Goal: Task Accomplishment & Management: Use online tool/utility

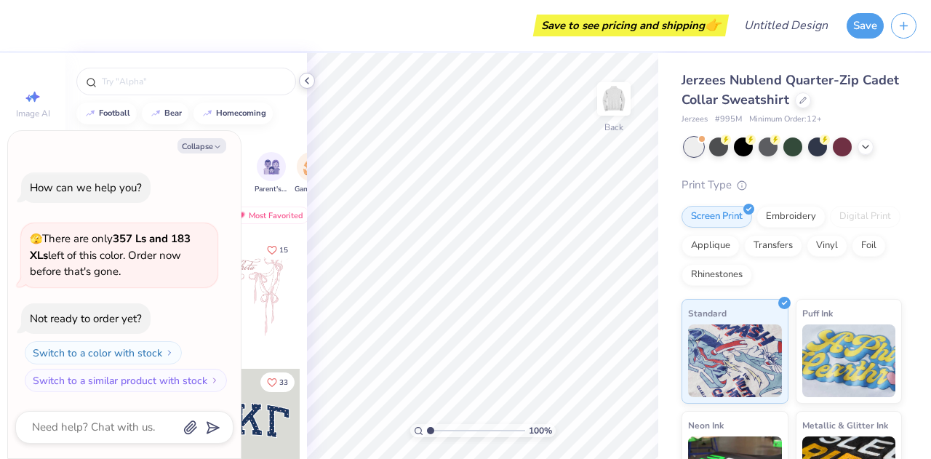
click at [306, 78] on icon at bounding box center [307, 81] width 12 height 12
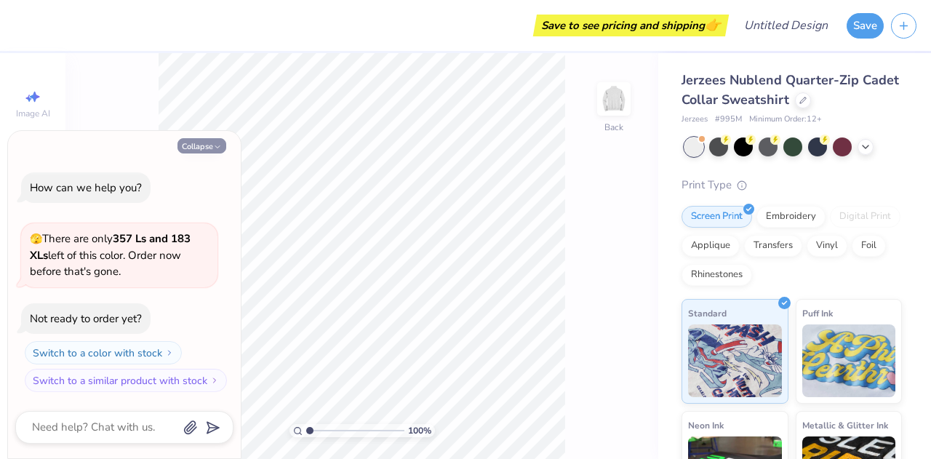
click at [202, 153] on button "Collapse" at bounding box center [202, 145] width 49 height 15
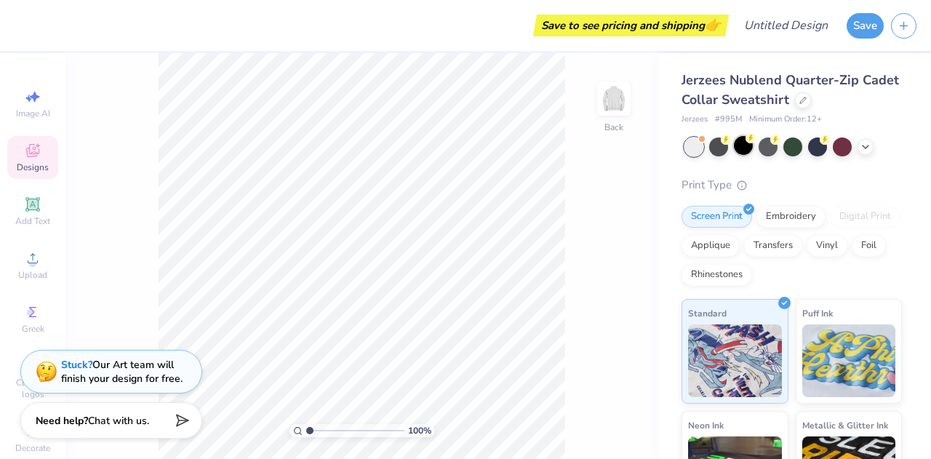
click at [737, 145] on div at bounding box center [743, 145] width 19 height 19
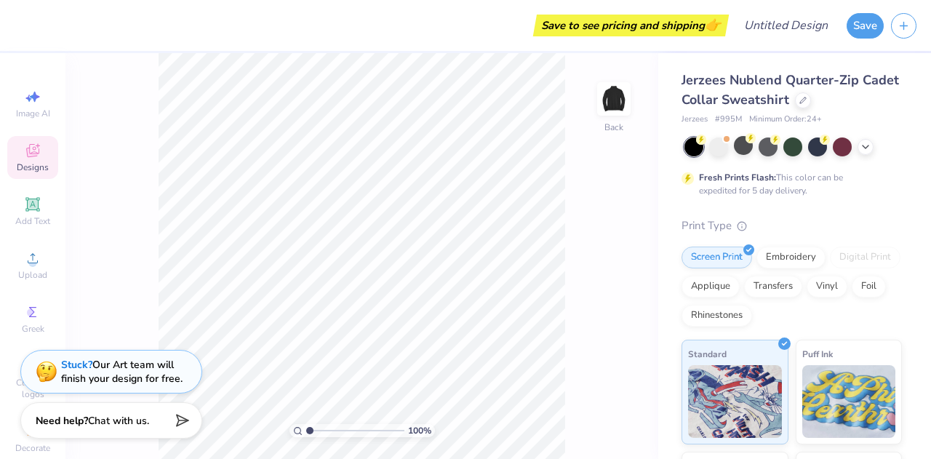
click at [874, 148] on div at bounding box center [794, 147] width 218 height 19
click at [858, 146] on div at bounding box center [866, 146] width 16 height 16
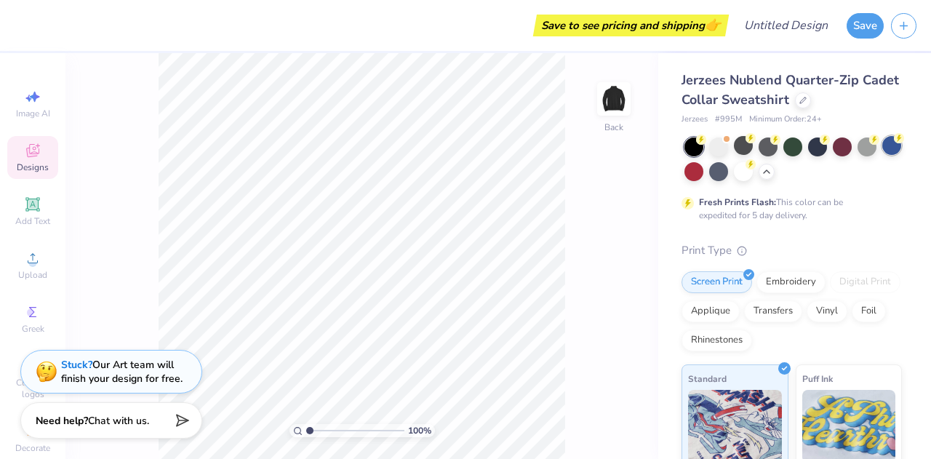
click at [883, 155] on div at bounding box center [892, 145] width 19 height 19
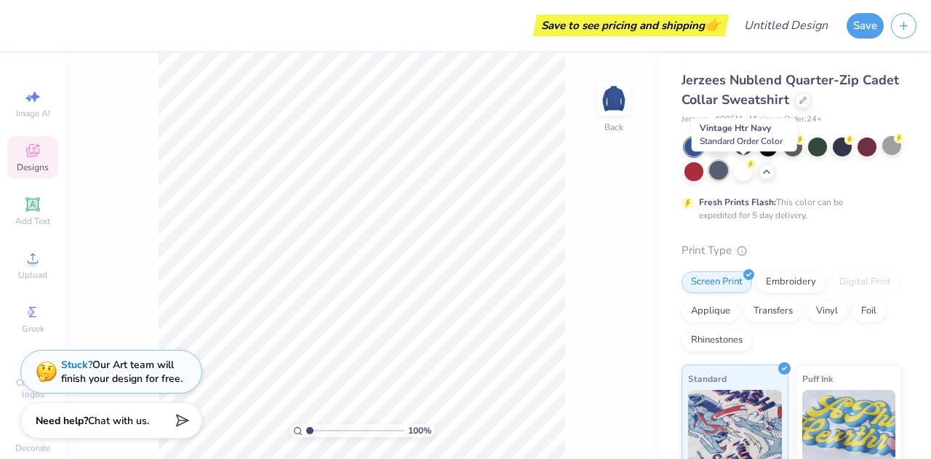
click at [728, 168] on div at bounding box center [718, 170] width 19 height 19
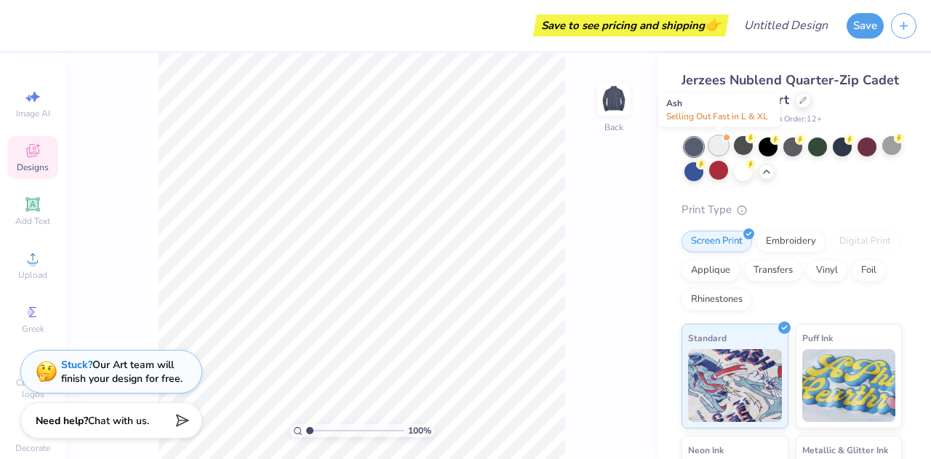
click at [716, 149] on div at bounding box center [718, 145] width 19 height 19
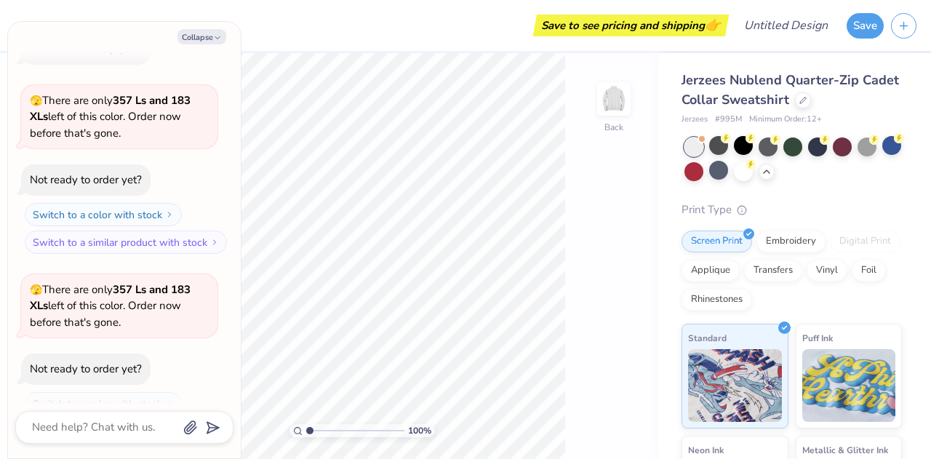
scroll to position [79, 0]
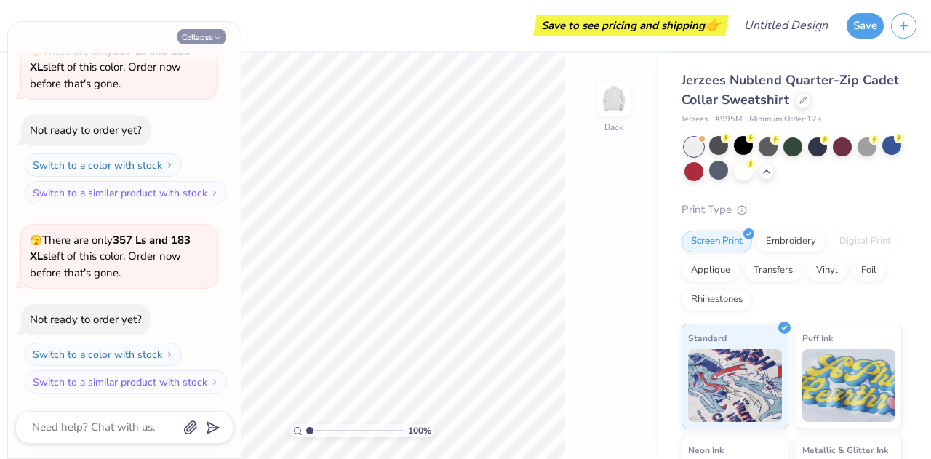
click at [198, 36] on button "Collapse" at bounding box center [202, 36] width 49 height 15
type textarea "x"
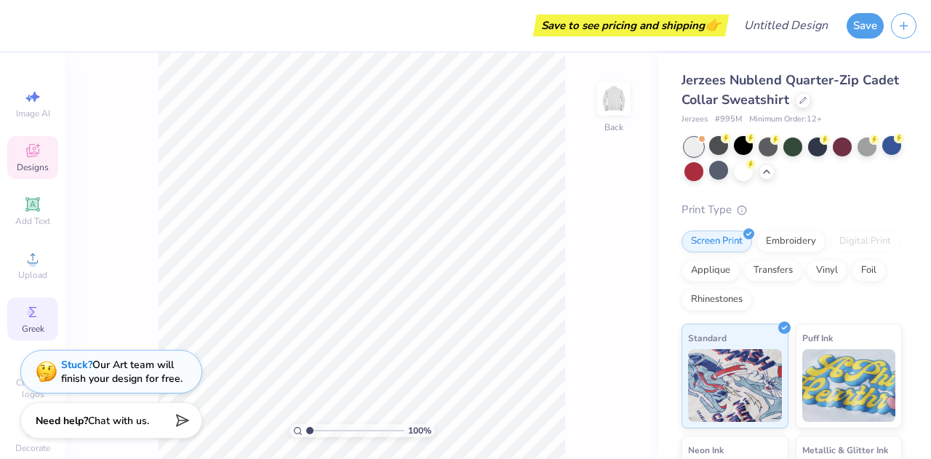
click at [19, 301] on div "Greek" at bounding box center [32, 319] width 51 height 43
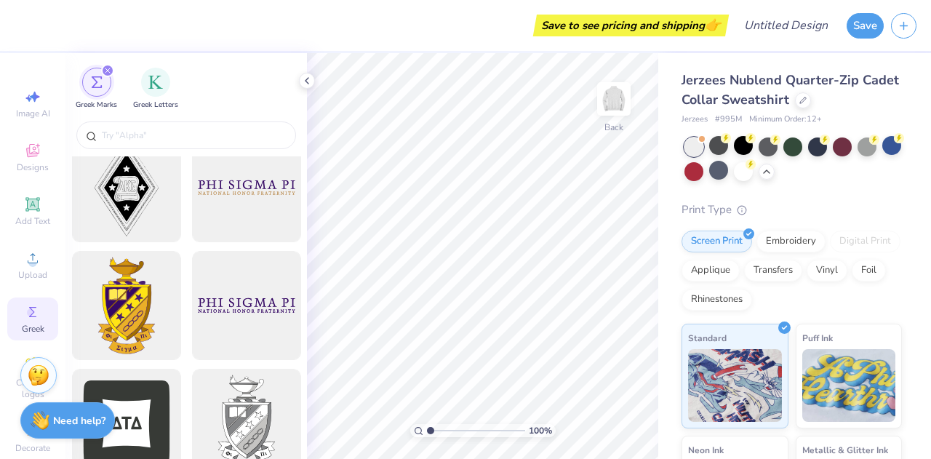
scroll to position [0, 0]
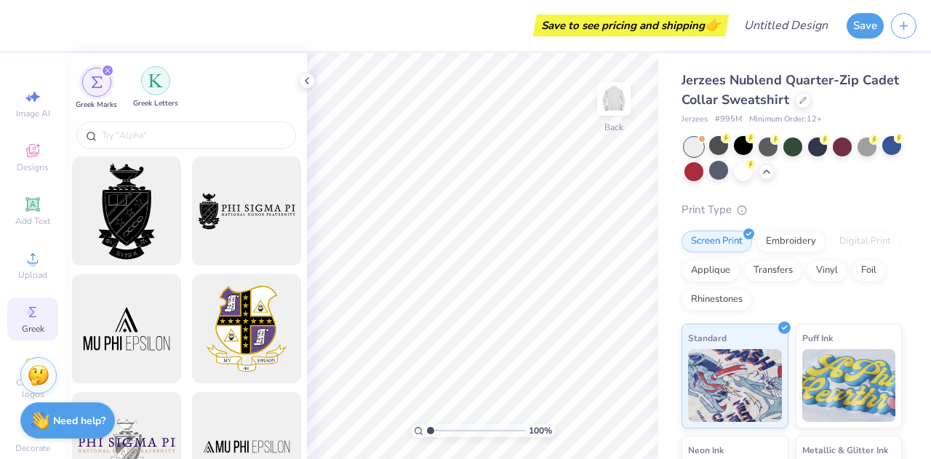
click at [157, 92] on div "filter for Greek Letters" at bounding box center [155, 80] width 29 height 29
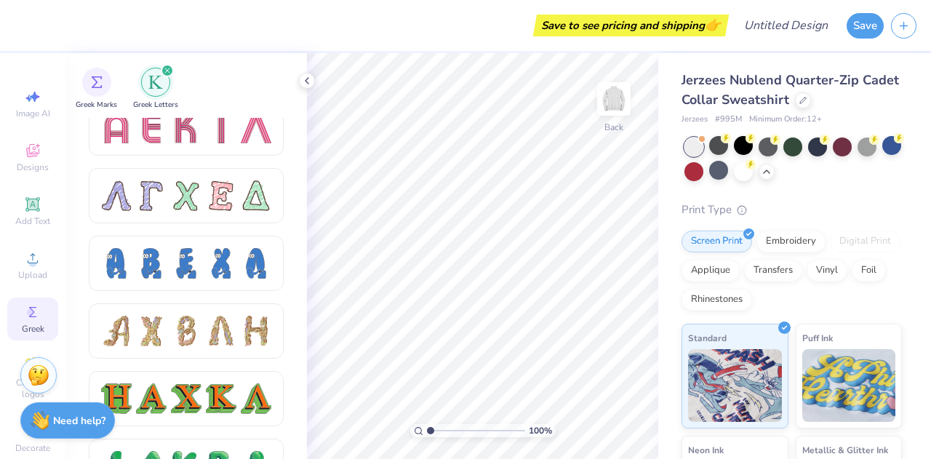
scroll to position [1458, 0]
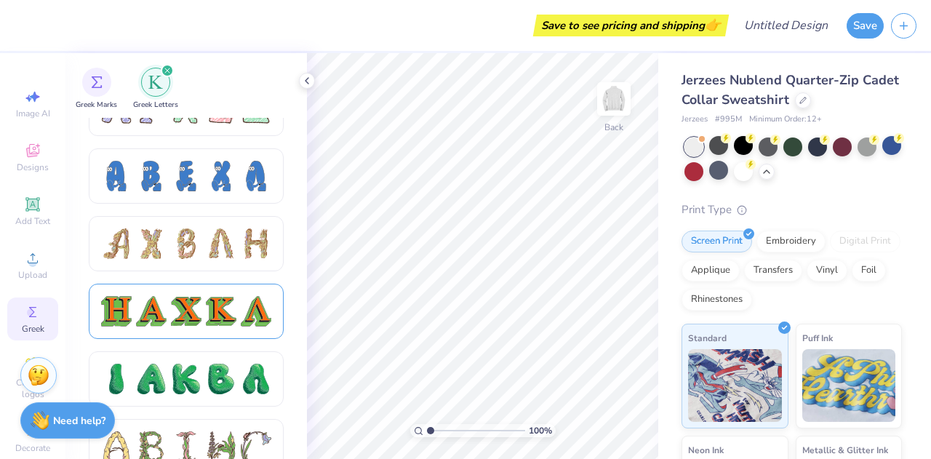
click at [172, 309] on div at bounding box center [186, 311] width 31 height 31
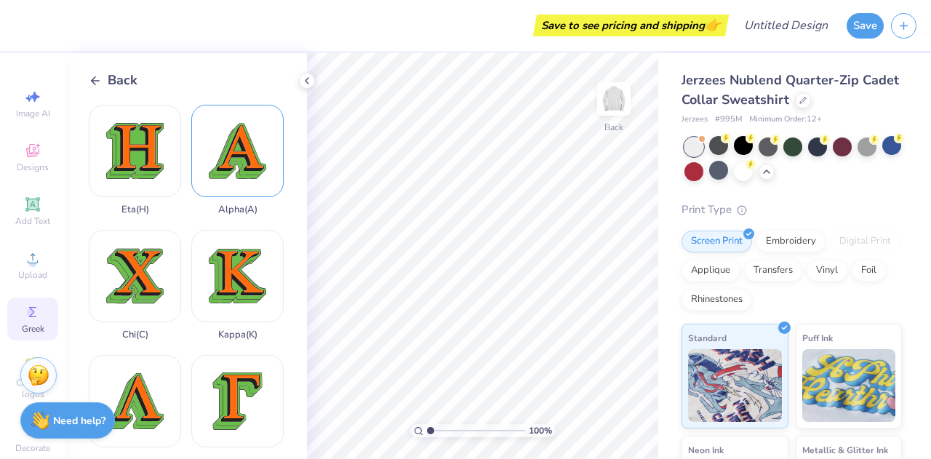
click at [220, 155] on div "Alpha ( A )" at bounding box center [237, 160] width 92 height 111
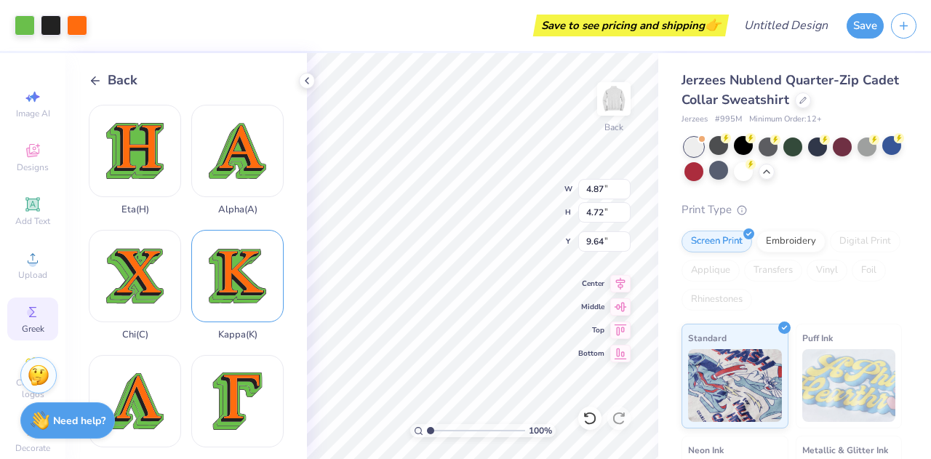
click at [243, 268] on div "Kappa ( K )" at bounding box center [237, 285] width 92 height 111
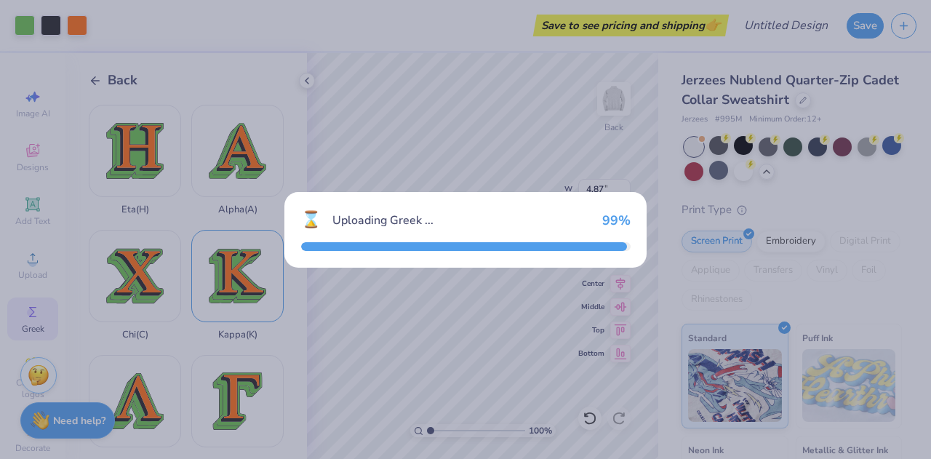
type input "4.92"
type input "4.65"
type input "9.67"
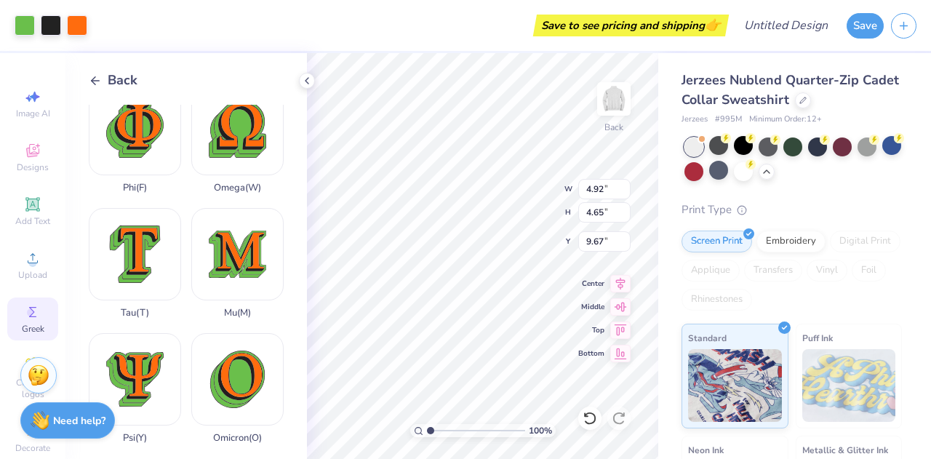
scroll to position [890, 0]
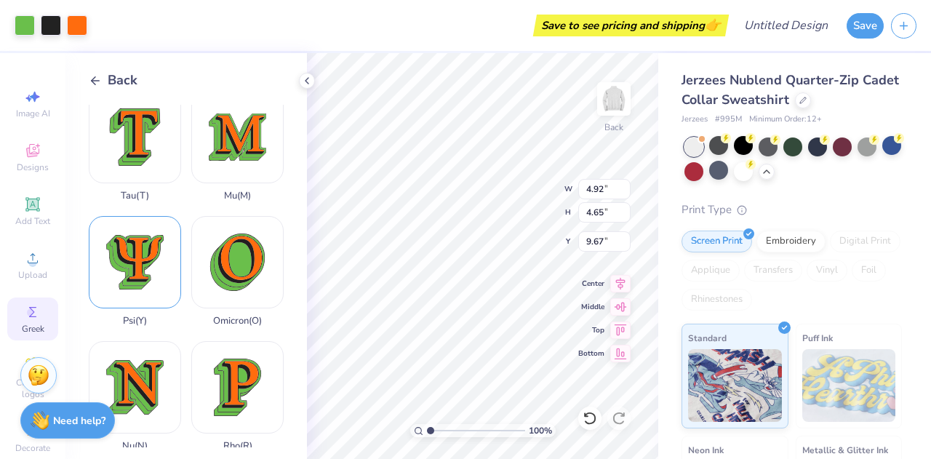
click at [133, 216] on div "Psi ( Y )" at bounding box center [135, 271] width 92 height 111
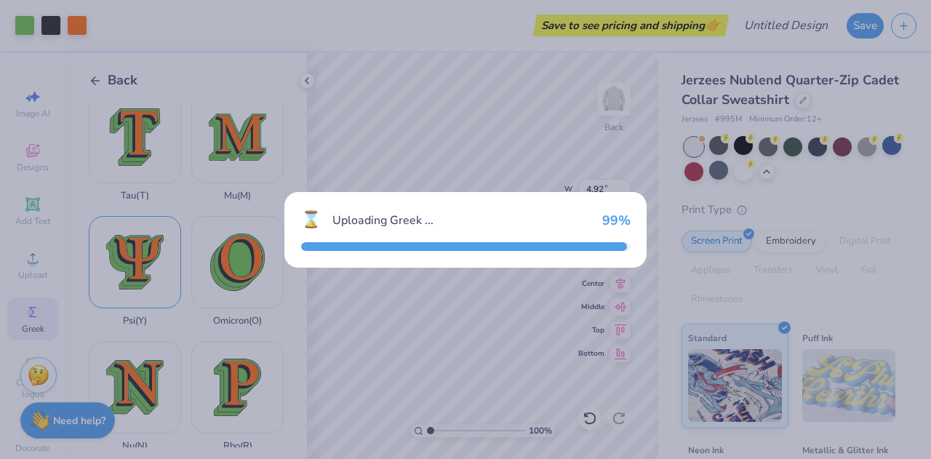
type input "4.68"
type input "9.66"
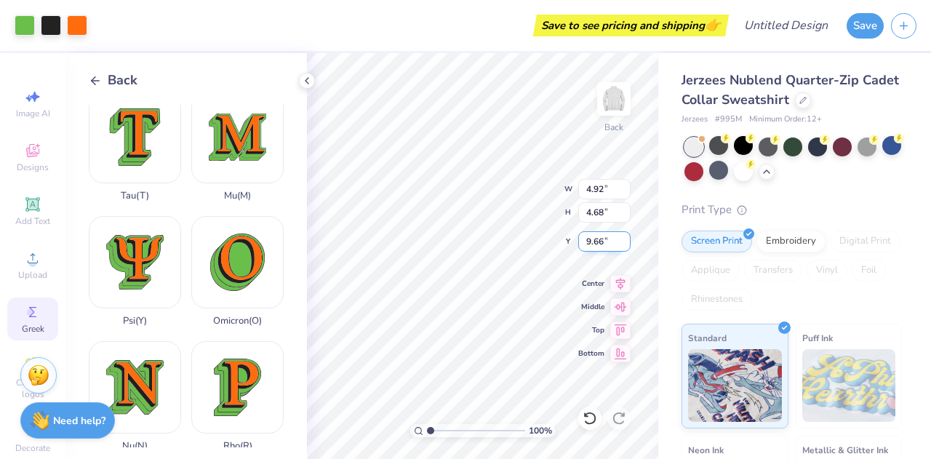
type input "2.64"
type input "2.51"
type input "2.65"
type input "4.92"
type input "4.65"
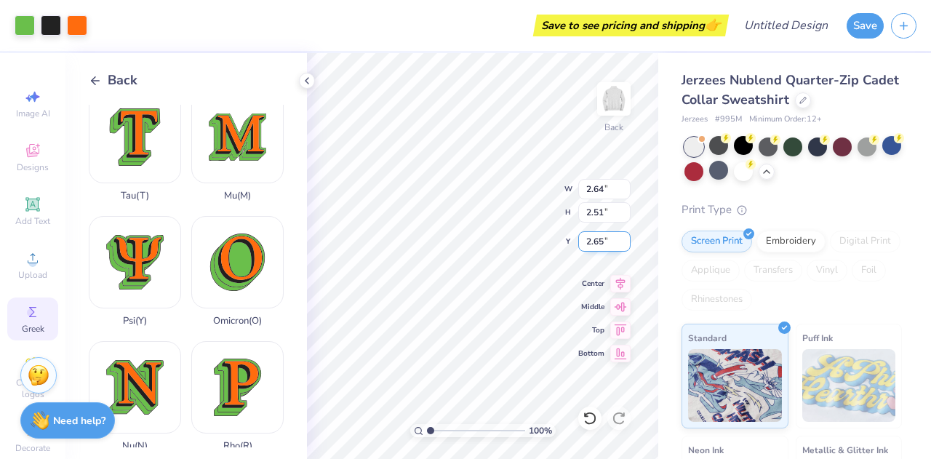
type input "9.67"
type input "2.24"
type input "2.12"
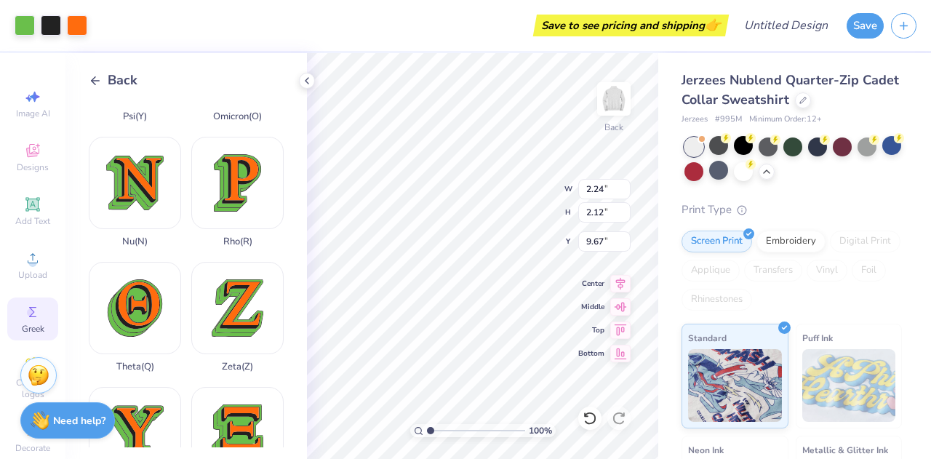
type input "3.00"
type input "2.35"
type input "2.29"
type input "3.00"
type input "2.24"
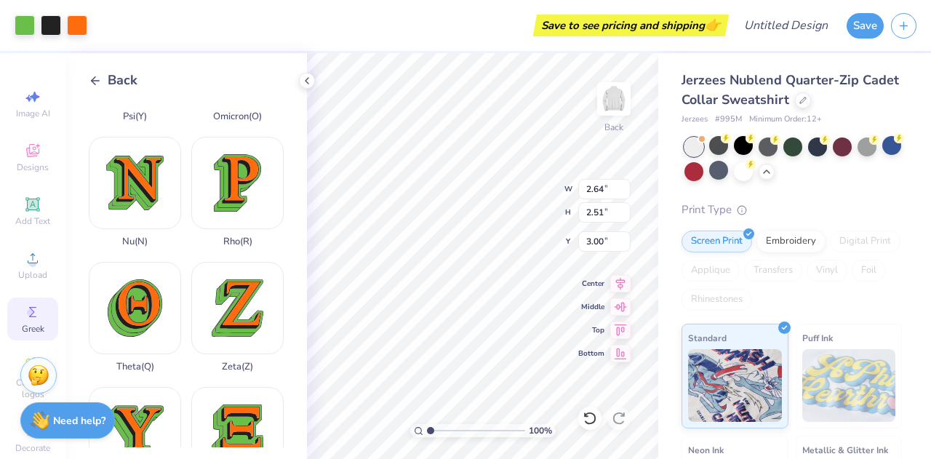
type input "2.13"
type input "3.00"
type input "2.12"
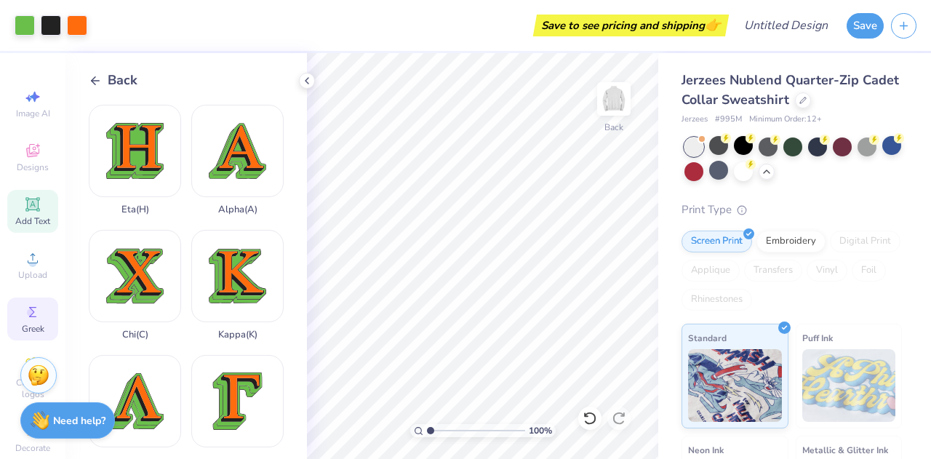
scroll to position [41, 0]
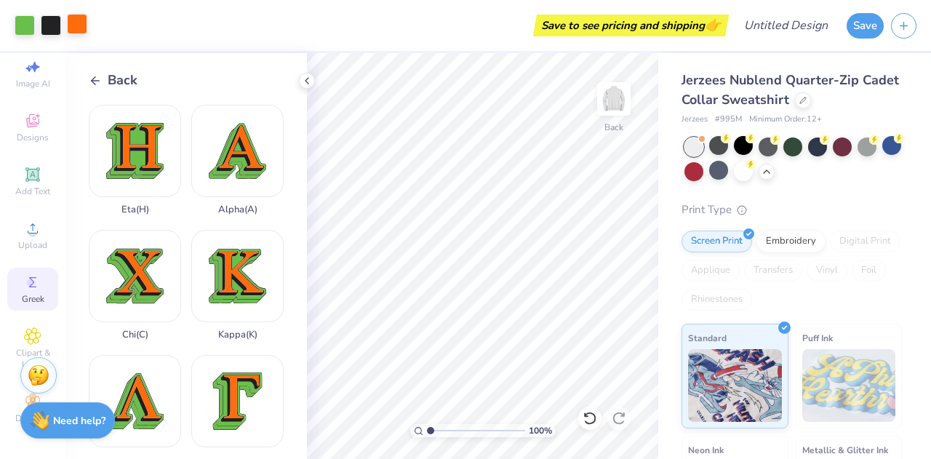
click at [77, 28] on div at bounding box center [77, 24] width 20 height 20
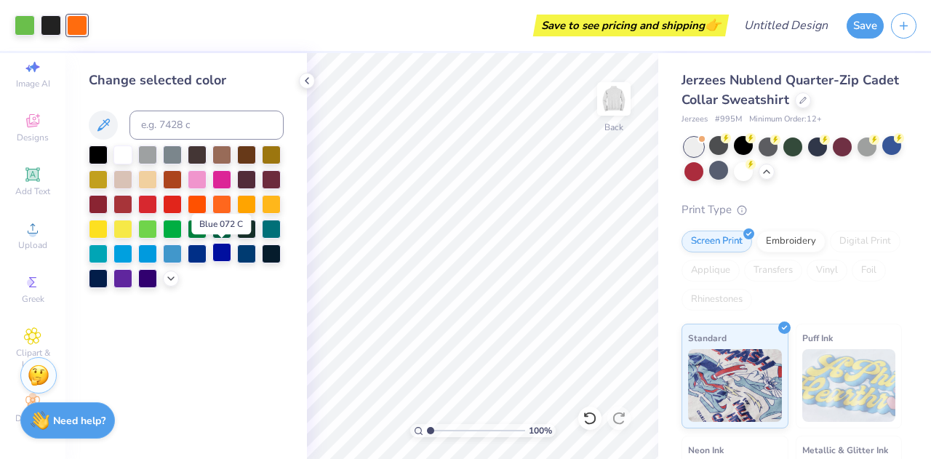
click at [218, 255] on div at bounding box center [221, 252] width 19 height 19
click at [54, 21] on div at bounding box center [51, 24] width 20 height 20
click at [15, 256] on div "Image AI Designs Add Text Upload Greek Clipart & logos Decorate" at bounding box center [32, 241] width 51 height 378
click at [304, 81] on icon at bounding box center [307, 81] width 12 height 12
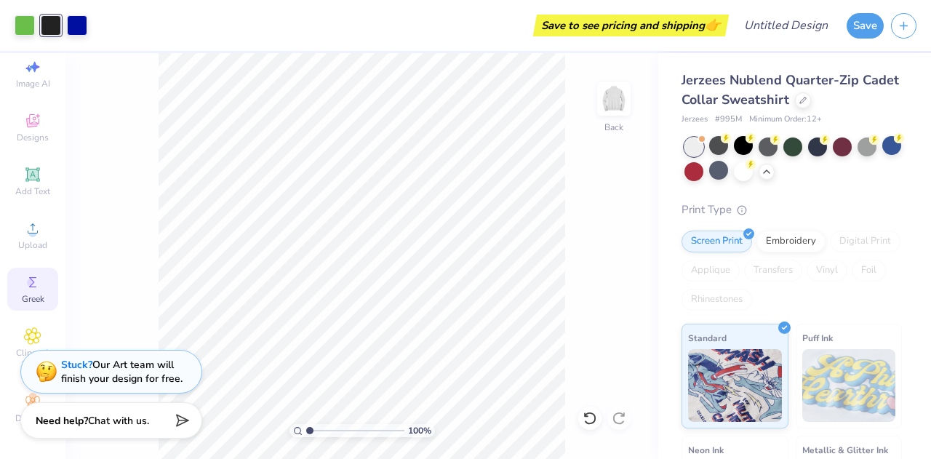
click at [31, 274] on icon at bounding box center [32, 282] width 17 height 17
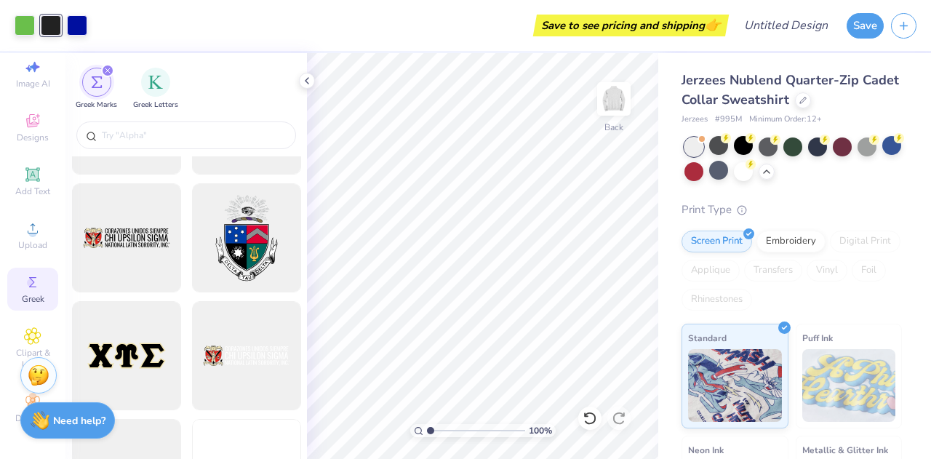
scroll to position [1153, 0]
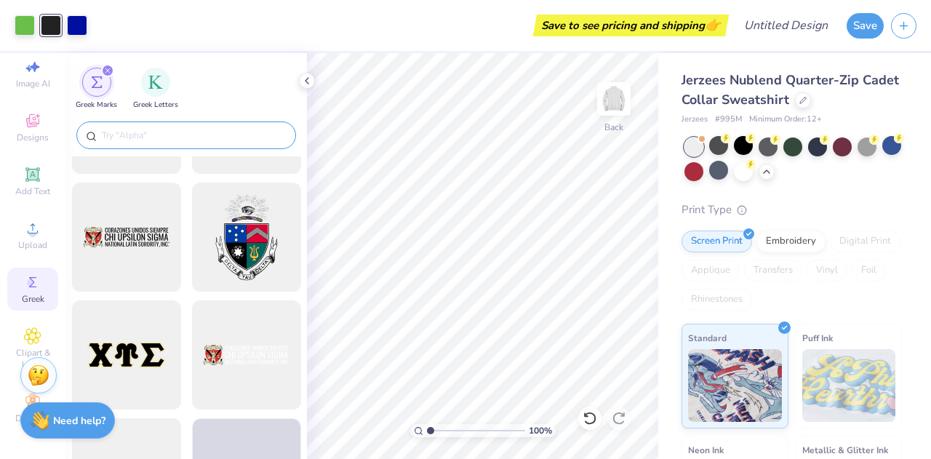
click at [146, 132] on input "text" at bounding box center [193, 135] width 186 height 15
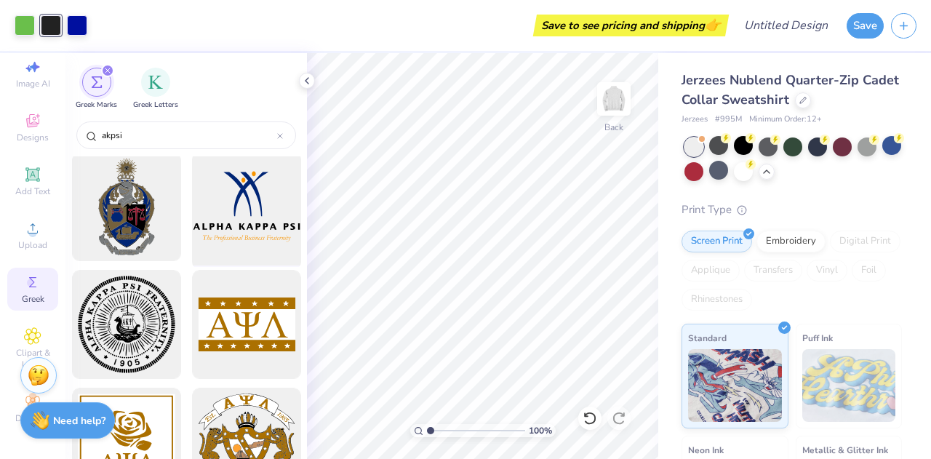
scroll to position [0, 0]
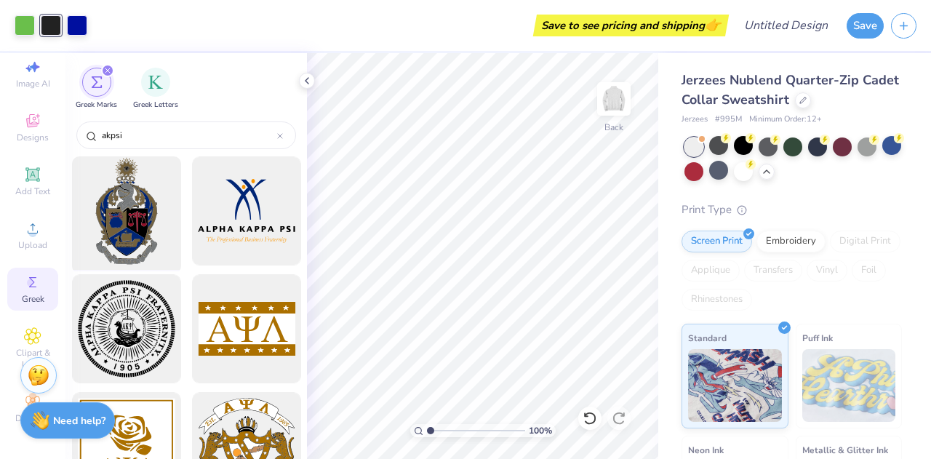
type input "akpsi"
click at [105, 198] on div at bounding box center [126, 211] width 120 height 120
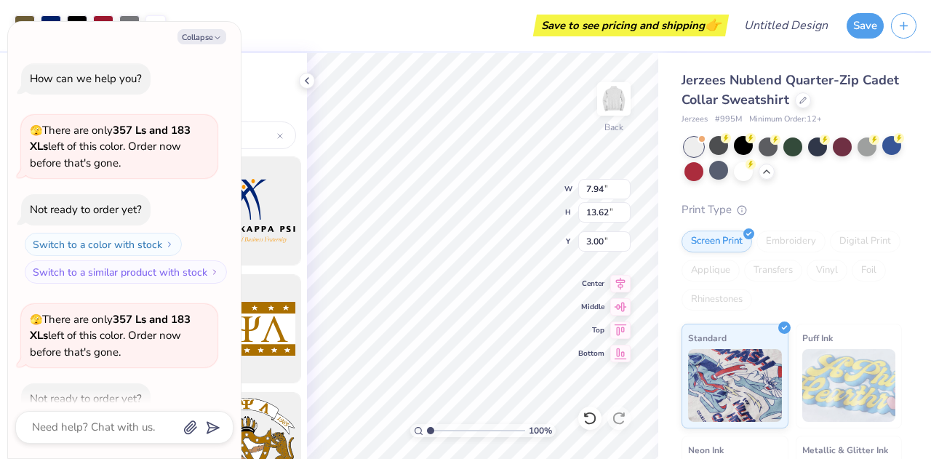
scroll to position [192, 0]
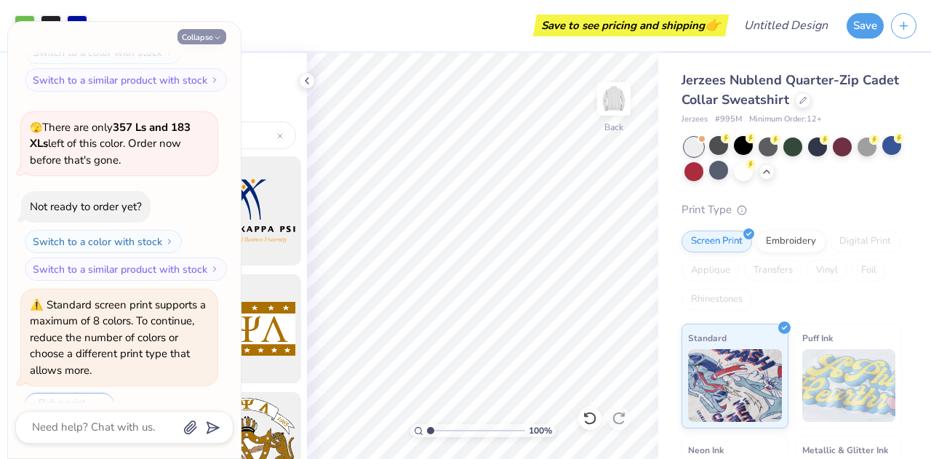
click at [214, 41] on icon "button" at bounding box center [217, 37] width 9 height 9
type textarea "x"
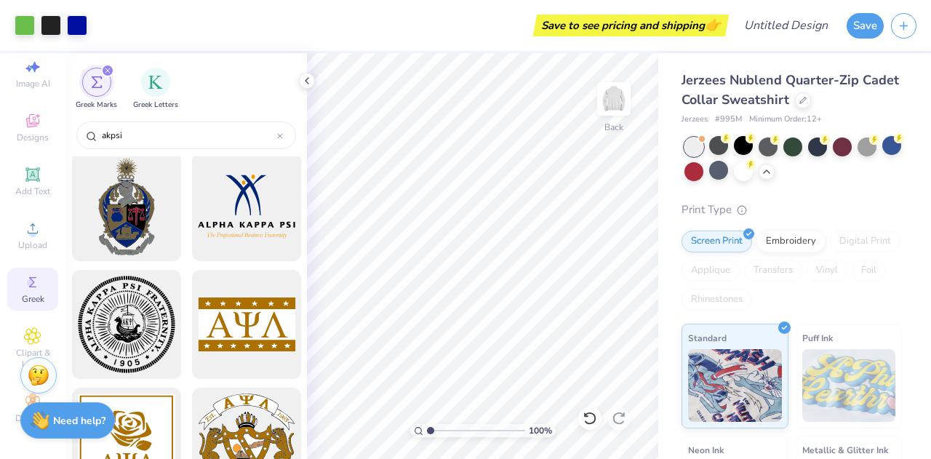
scroll to position [2, 0]
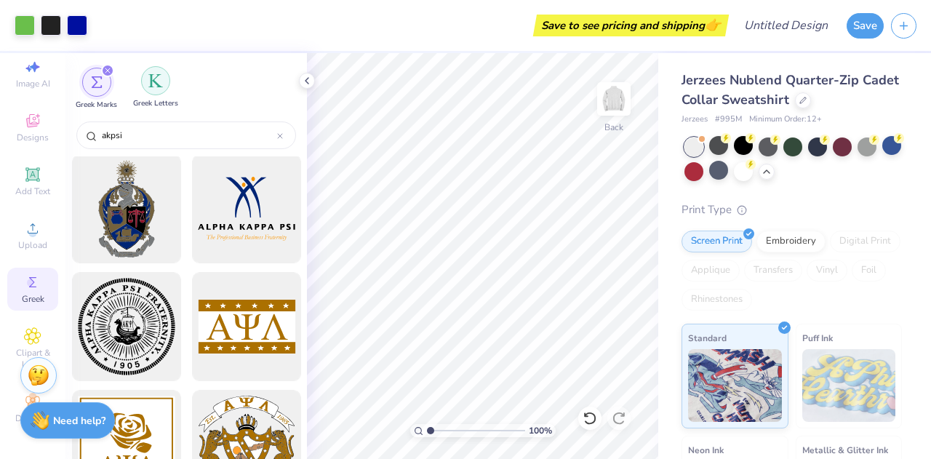
click at [159, 75] on img "filter for Greek Letters" at bounding box center [155, 80] width 15 height 15
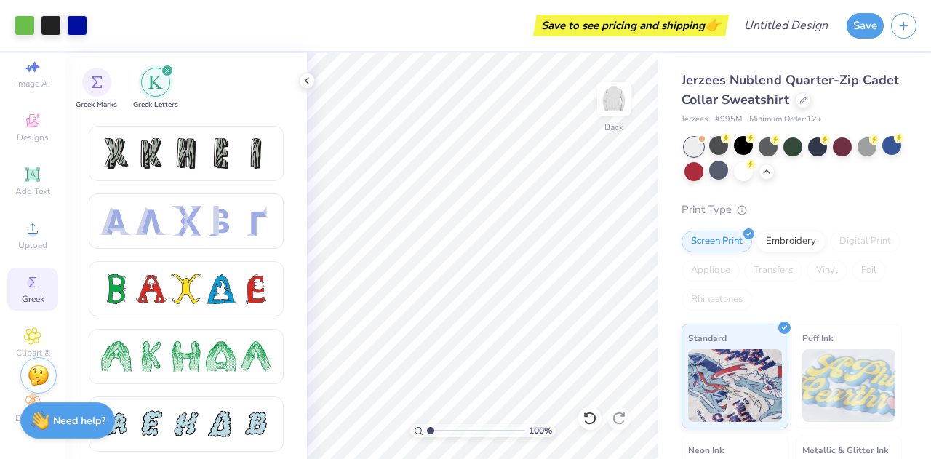
scroll to position [0, 0]
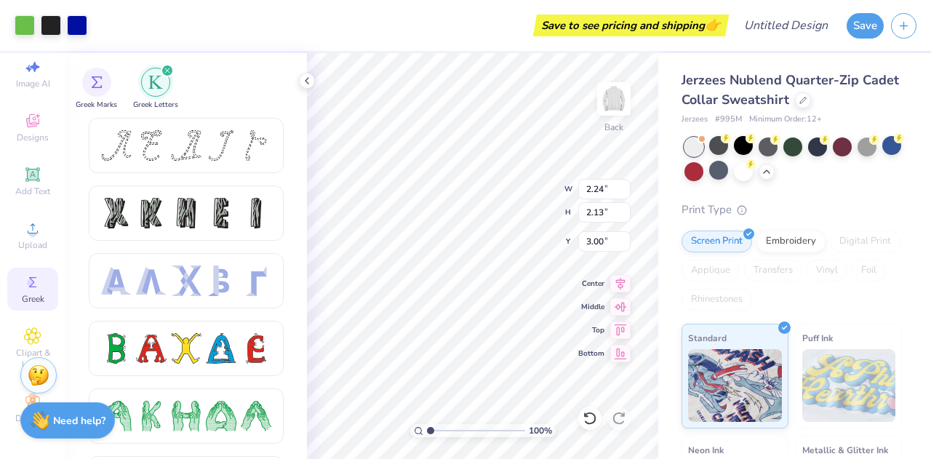
type input "2.12"
type input "3.00"
click at [340, 36] on div "Save to see pricing and shipping 👉" at bounding box center [410, 25] width 631 height 51
click at [21, 34] on div at bounding box center [25, 24] width 20 height 20
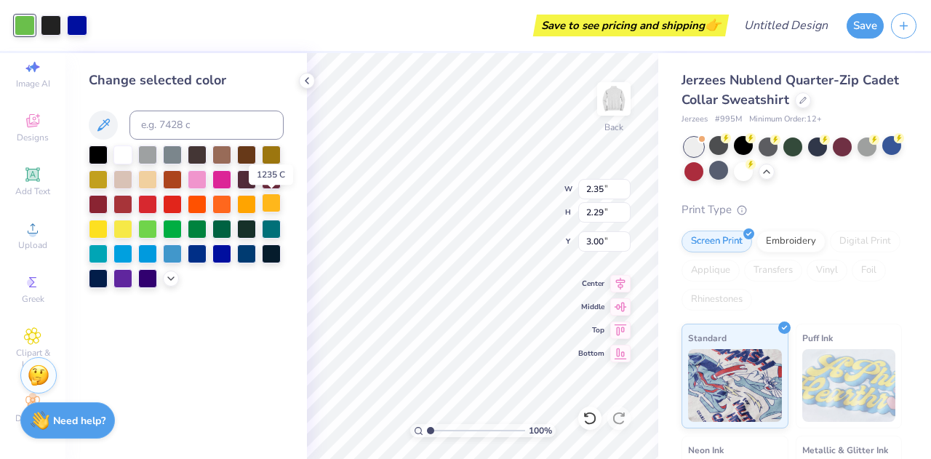
click at [278, 205] on div at bounding box center [271, 203] width 19 height 19
click at [121, 149] on div at bounding box center [123, 153] width 19 height 19
type input "2.24"
type input "2.12"
type input "3.10"
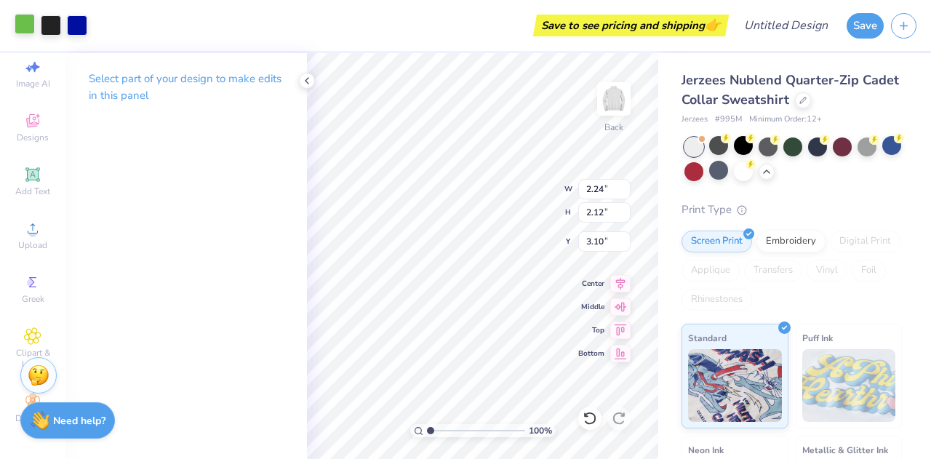
click at [22, 17] on div at bounding box center [25, 24] width 20 height 20
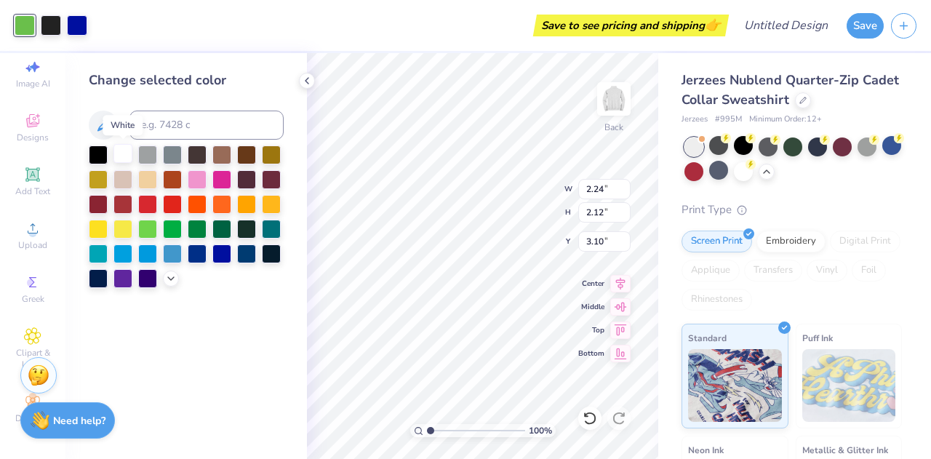
click at [119, 152] on div at bounding box center [123, 153] width 19 height 19
type input "2.13"
type input "3.00"
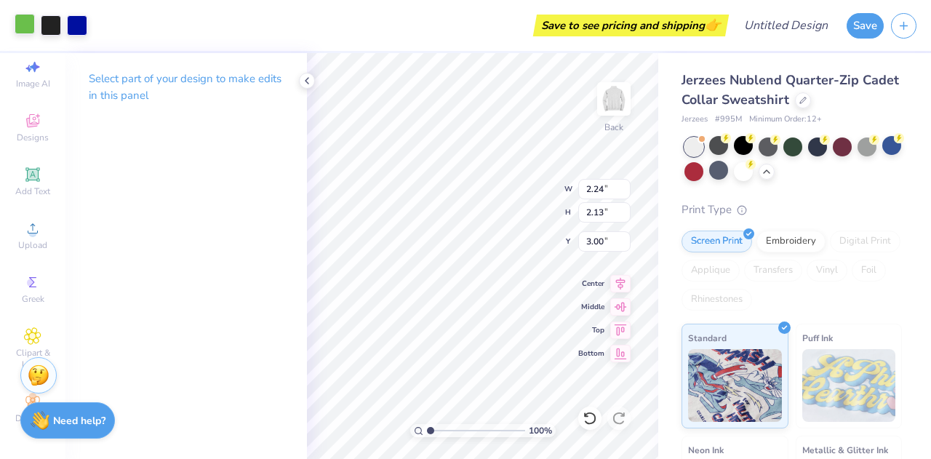
click at [20, 18] on div at bounding box center [25, 24] width 20 height 20
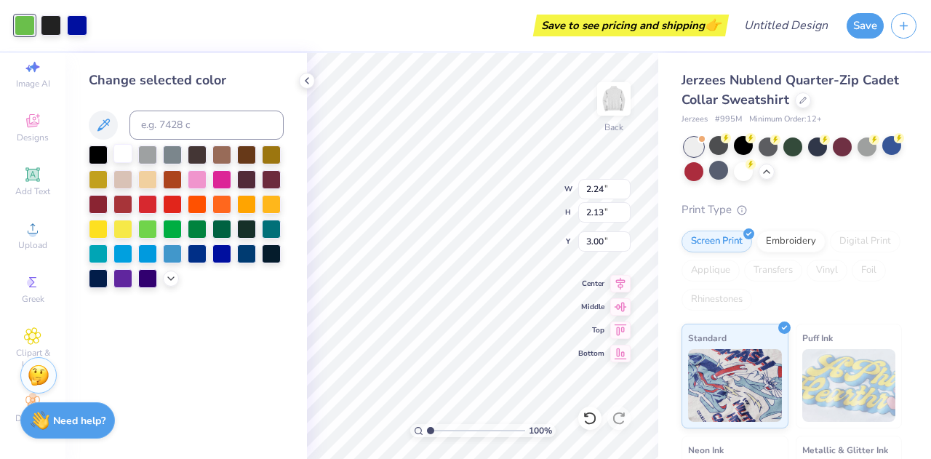
click at [121, 148] on div at bounding box center [123, 153] width 19 height 19
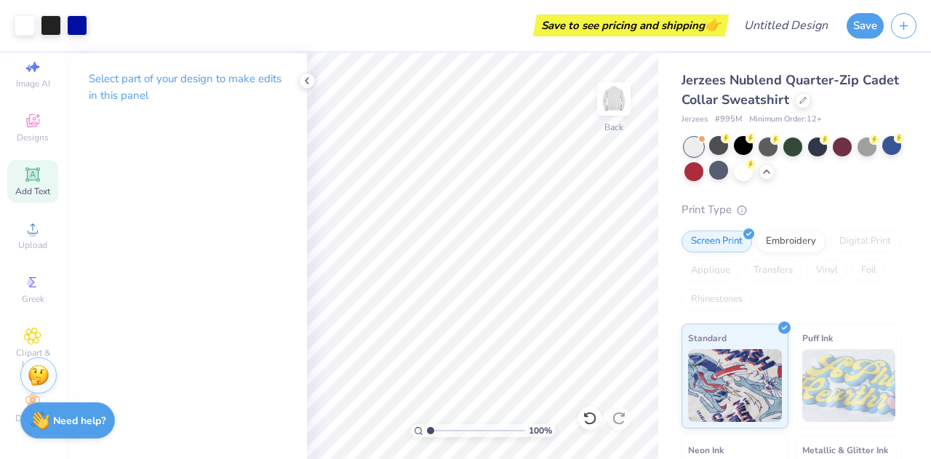
click at [32, 169] on icon at bounding box center [32, 174] width 11 height 11
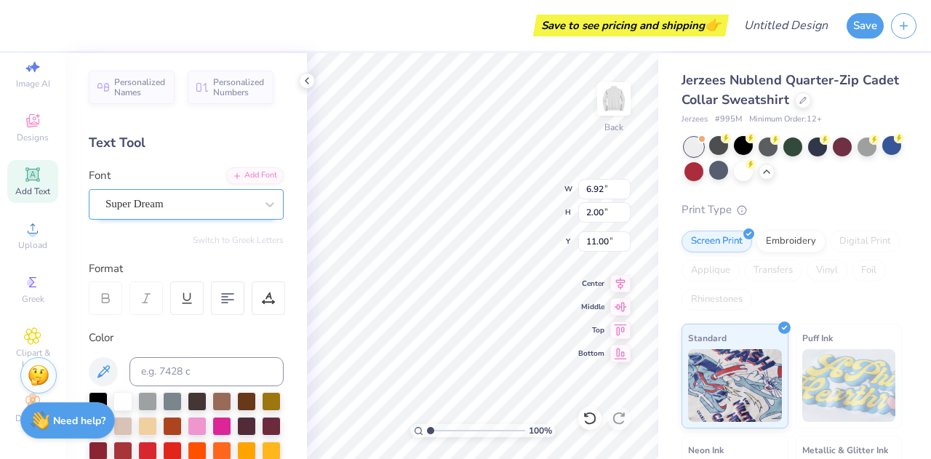
click at [167, 193] on div "Super Dream" at bounding box center [180, 204] width 153 height 23
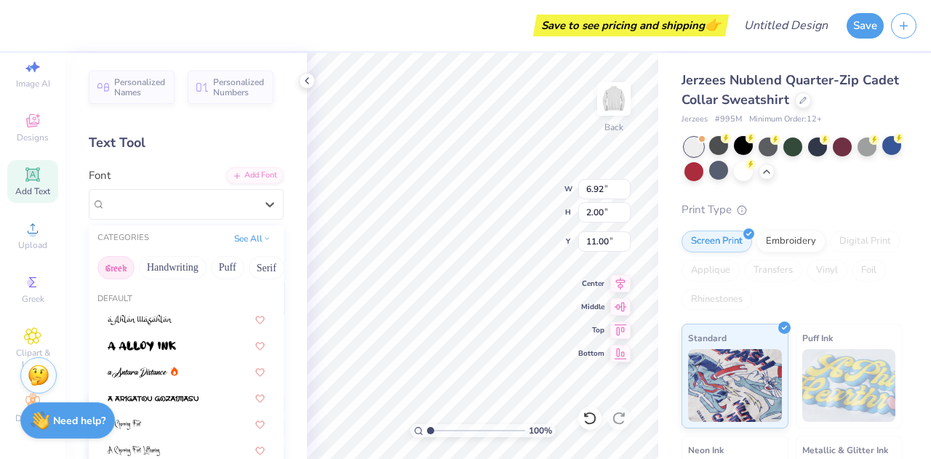
click at [114, 266] on button "Greek" at bounding box center [116, 267] width 37 height 23
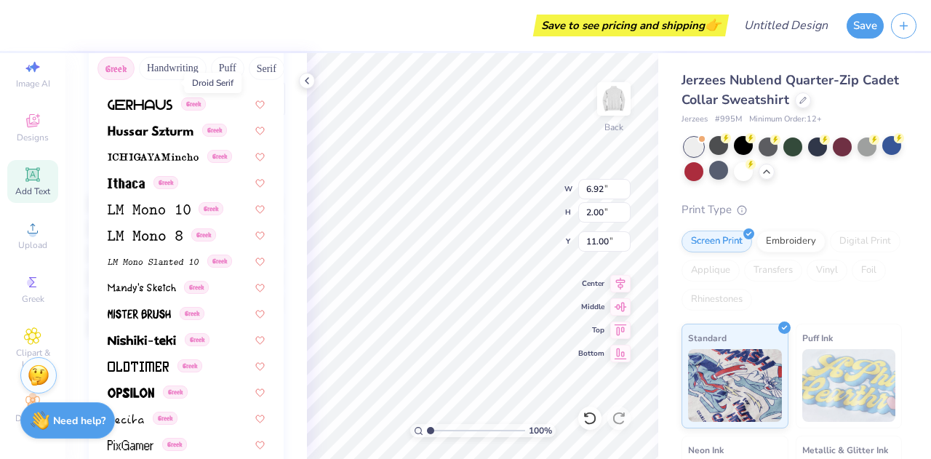
scroll to position [576, 0]
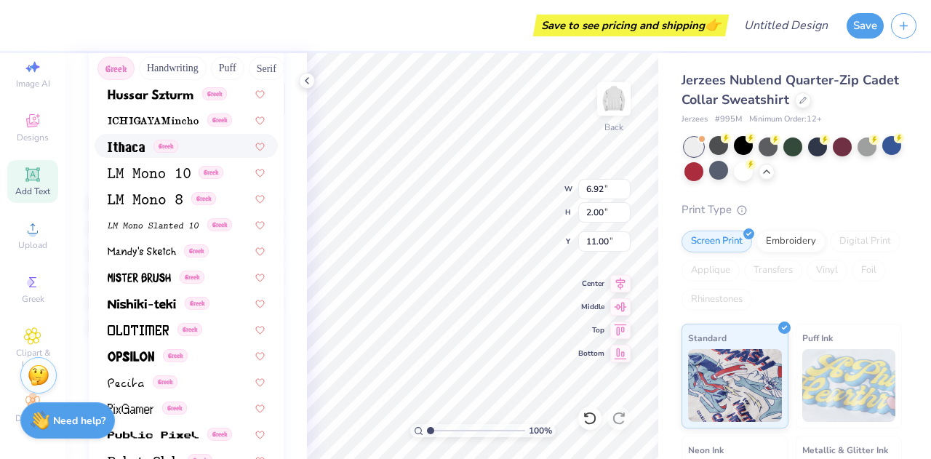
click at [116, 142] on img at bounding box center [126, 147] width 37 height 10
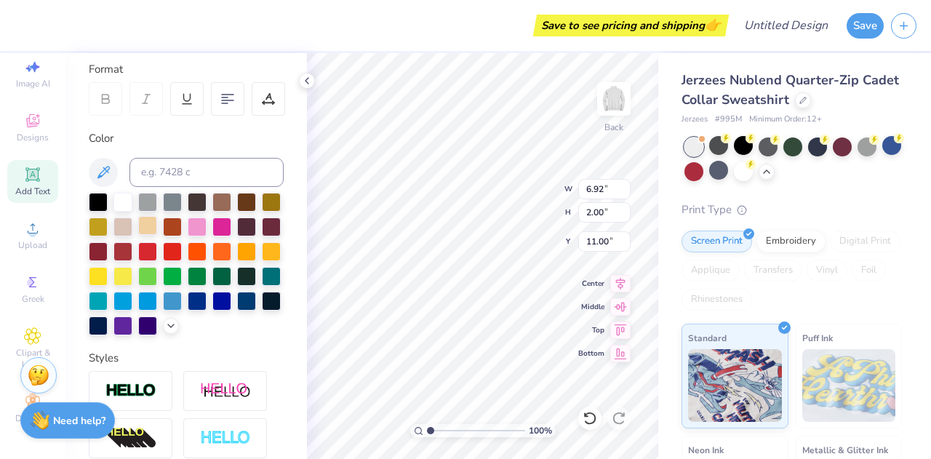
type input "4.47"
type input "1.61"
type input "11.20"
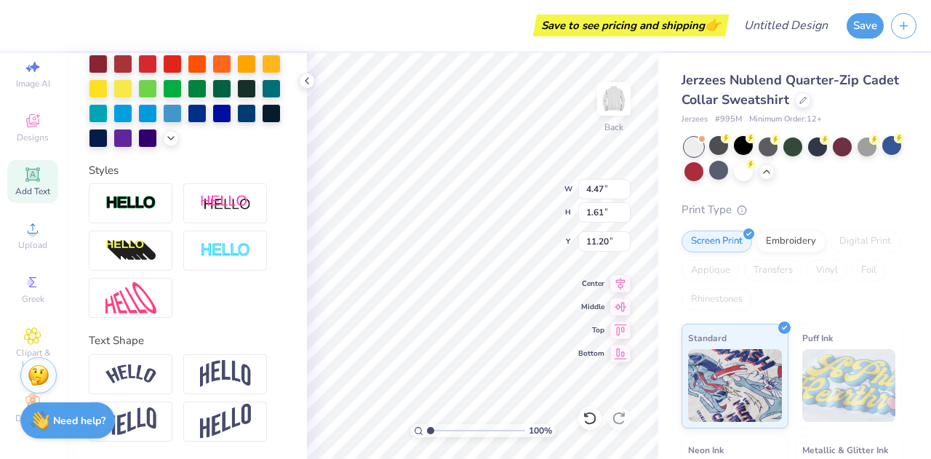
type input "2.35"
type input "2.29"
type input "3.00"
type input "4.47"
type input "1.61"
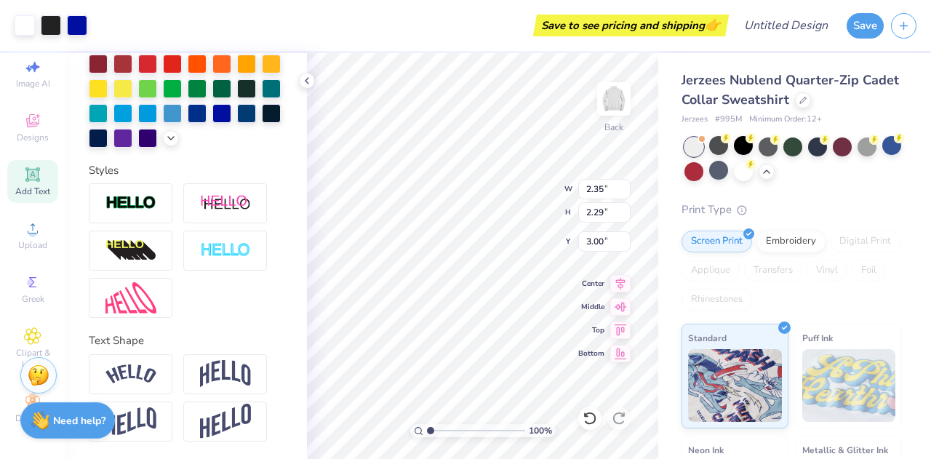
type input "11.20"
type textarea "T"
type textarea "A"
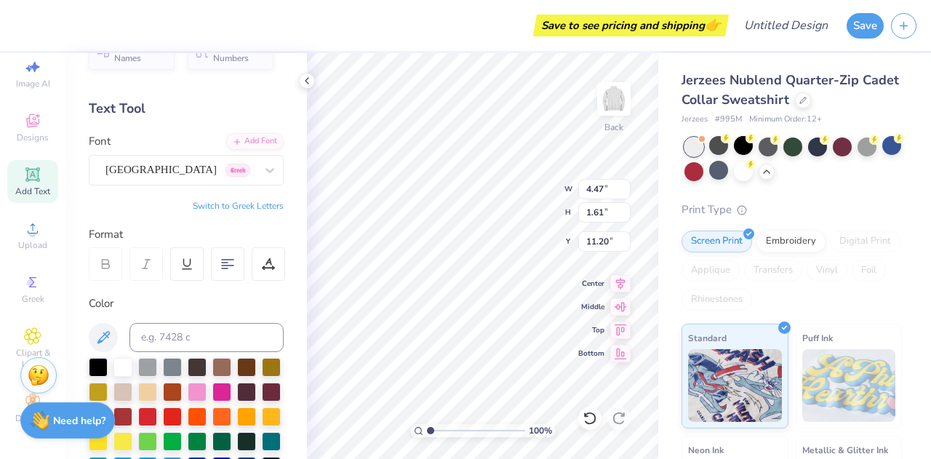
scroll to position [33, 0]
click at [219, 210] on button "Switch to Greek Letters" at bounding box center [238, 207] width 91 height 12
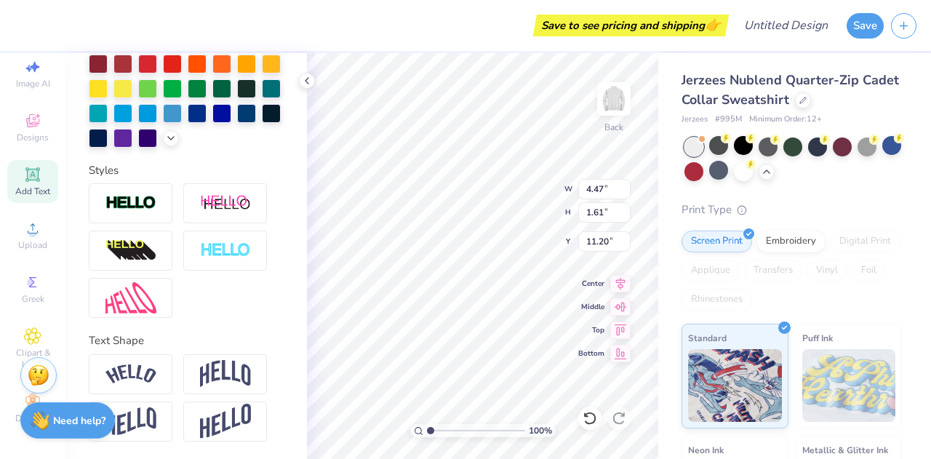
scroll to position [0, 0]
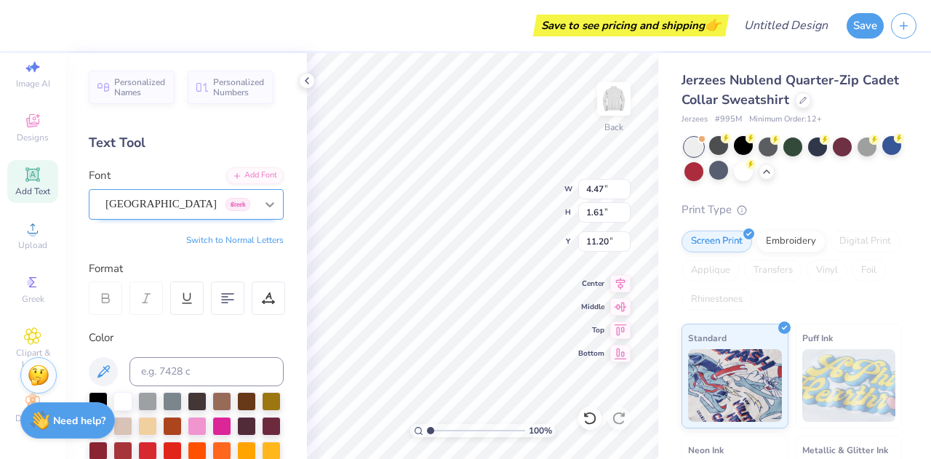
type textarea "ΑΚ"
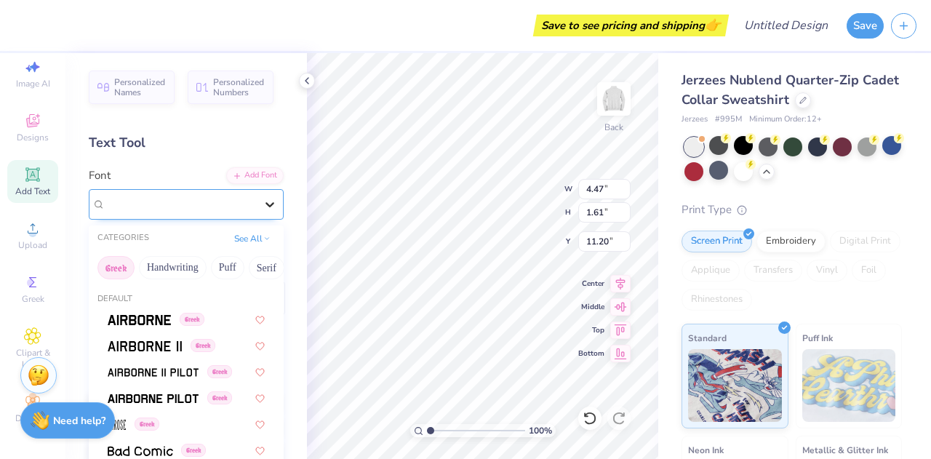
click at [257, 199] on div at bounding box center [270, 204] width 26 height 26
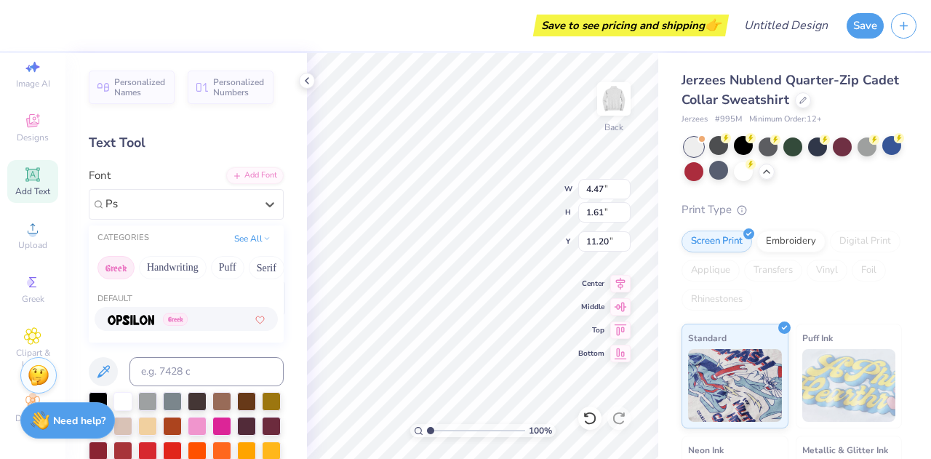
type input "P"
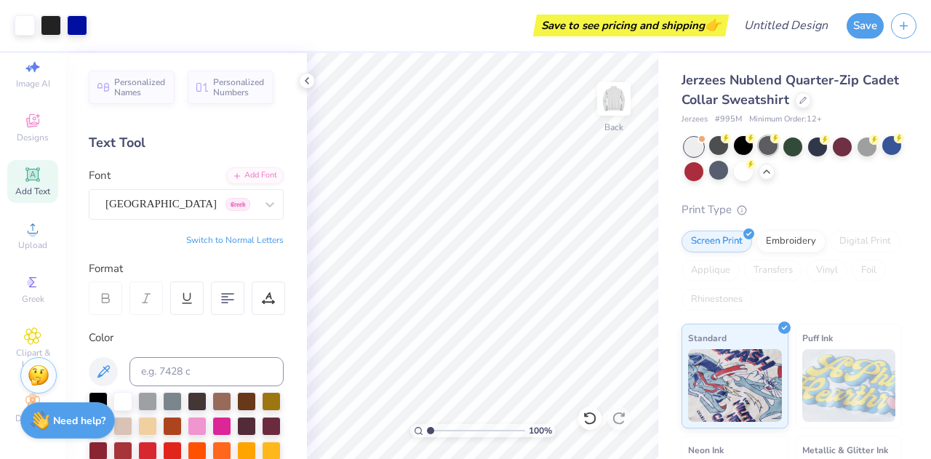
click at [770, 143] on div at bounding box center [768, 145] width 19 height 19
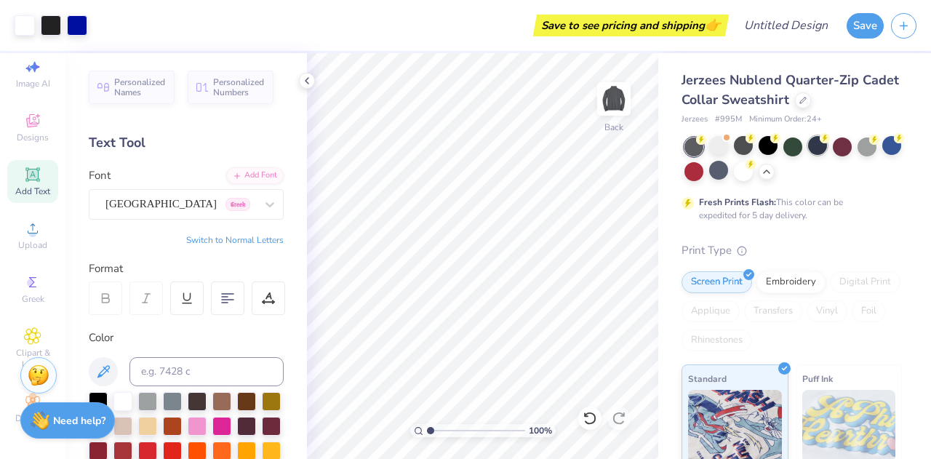
click at [825, 150] on div at bounding box center [817, 145] width 19 height 19
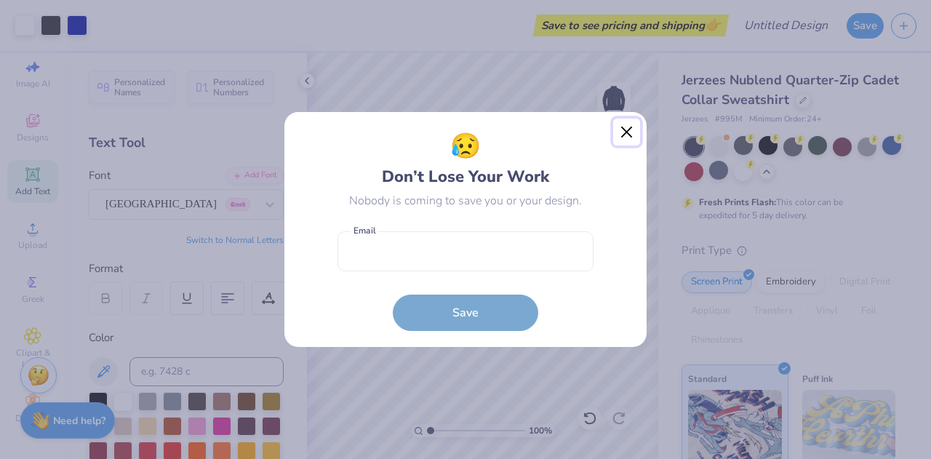
click at [634, 129] on button "Close" at bounding box center [627, 133] width 28 height 28
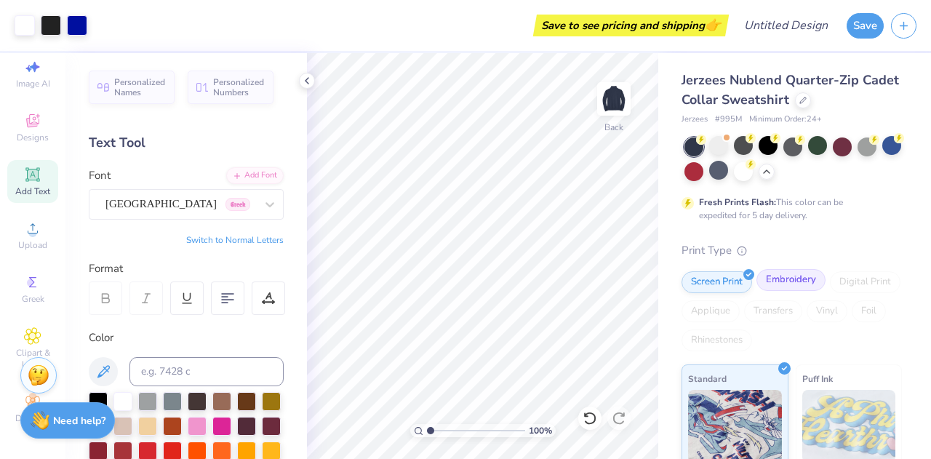
click at [785, 280] on div "Embroidery" at bounding box center [791, 280] width 69 height 22
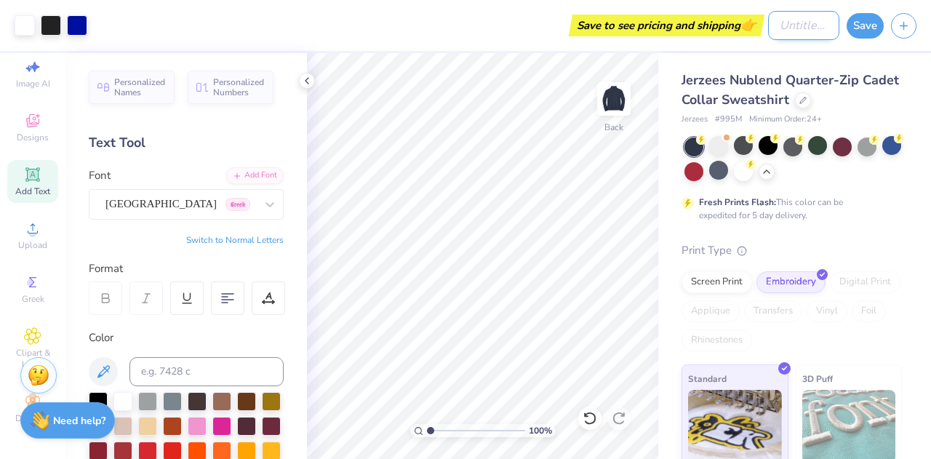
click at [781, 36] on input "Design Title" at bounding box center [803, 25] width 71 height 29
type input "Quarterzips WIP"
click at [861, 36] on button "Save" at bounding box center [865, 23] width 37 height 25
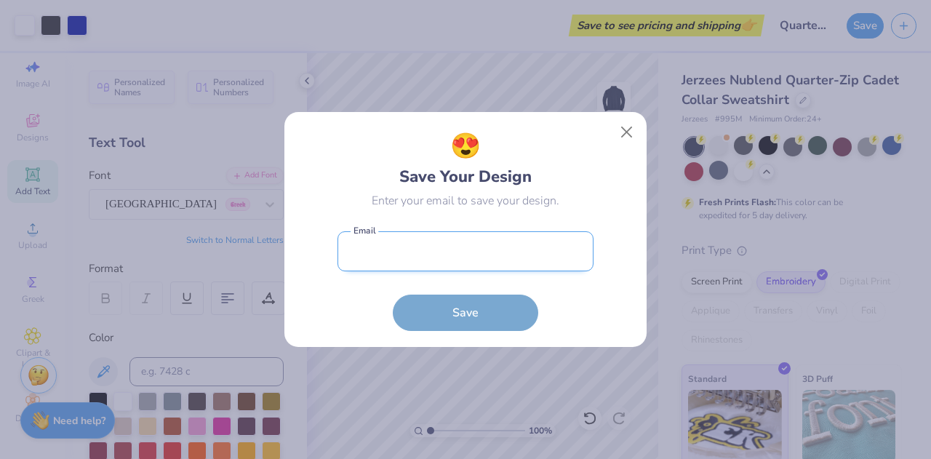
click at [461, 260] on input "email" at bounding box center [466, 251] width 256 height 40
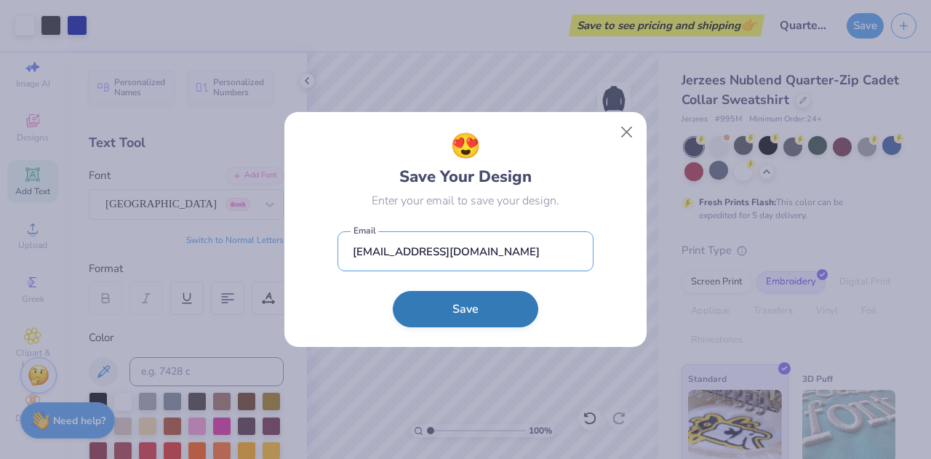
type input "[EMAIL_ADDRESS][DOMAIN_NAME]"
click at [449, 315] on button "Save" at bounding box center [466, 309] width 146 height 36
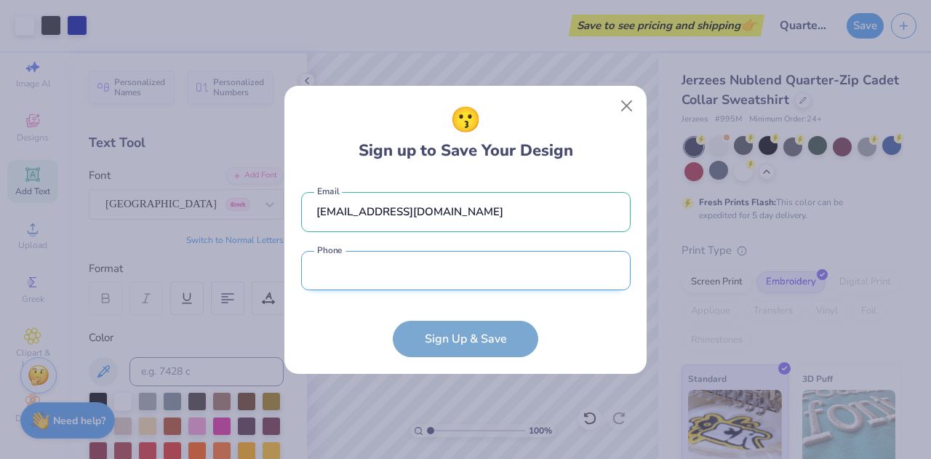
click at [390, 271] on input "tel" at bounding box center [466, 271] width 330 height 40
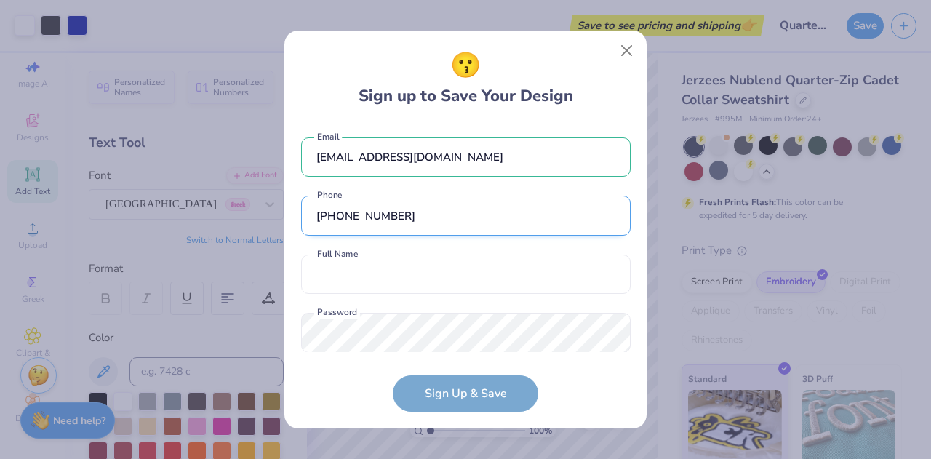
scroll to position [25, 0]
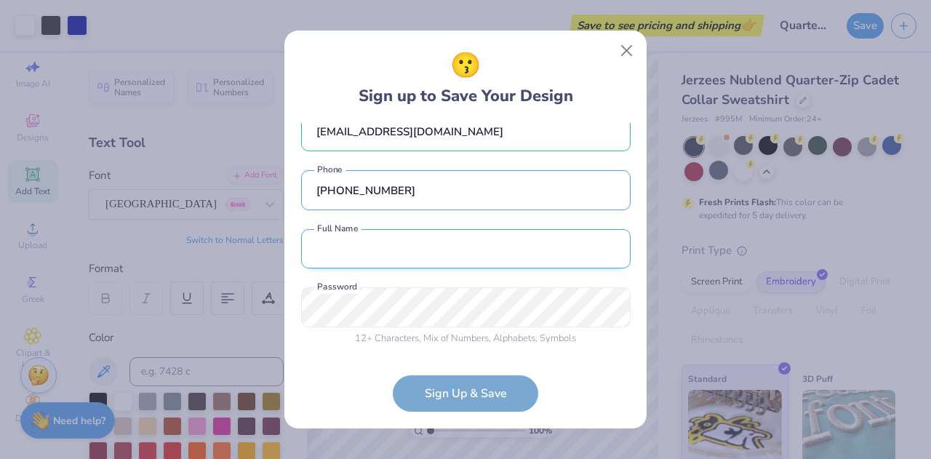
type input "[PHONE_NUMBER]"
click at [365, 242] on input "text" at bounding box center [466, 249] width 330 height 40
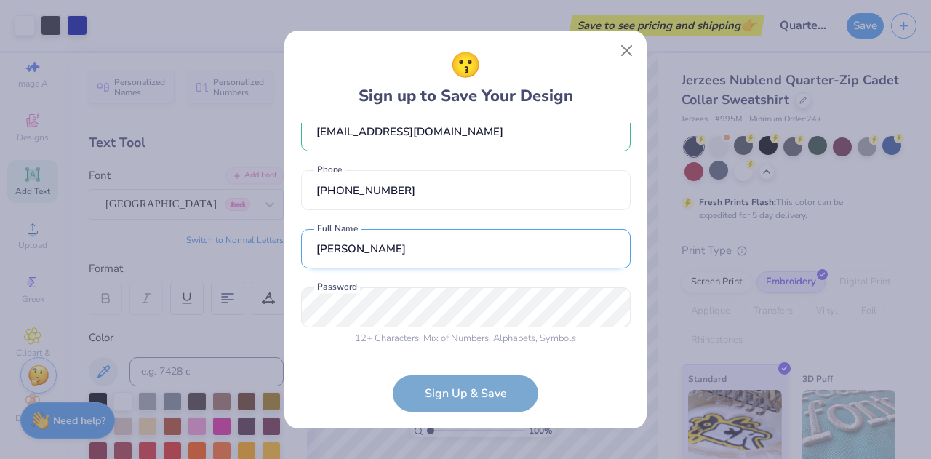
type input "[PERSON_NAME]"
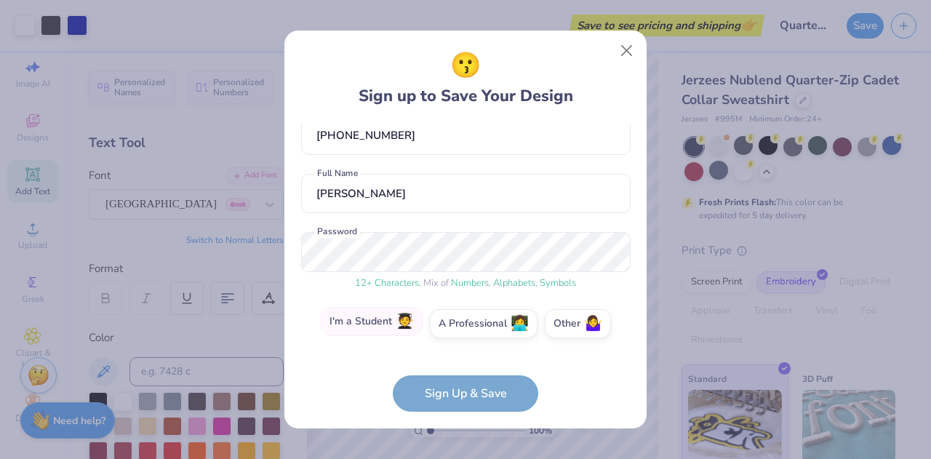
click at [378, 327] on label "I'm a Student 🧑‍🎓" at bounding box center [372, 321] width 102 height 29
click at [461, 404] on input "I'm a Student 🧑‍🎓" at bounding box center [465, 408] width 9 height 9
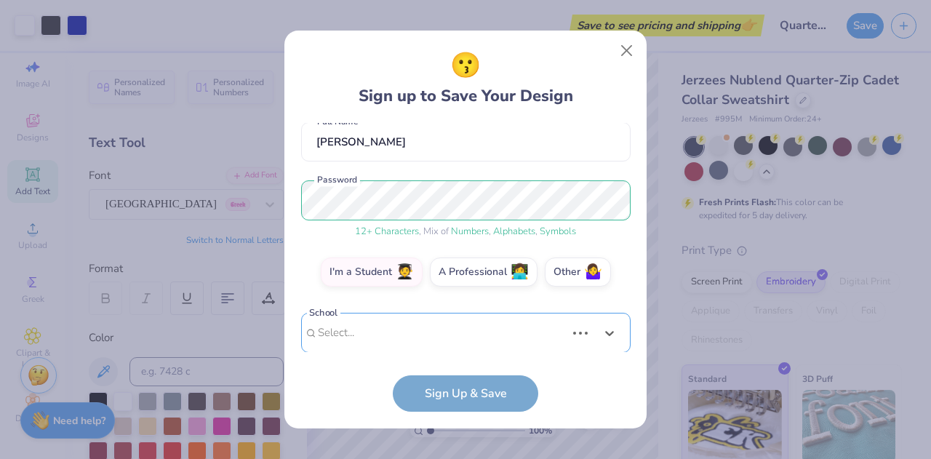
click at [428, 338] on div "Use Up and Down to choose options, press Enter to select the currently focused …" at bounding box center [466, 355] width 330 height 84
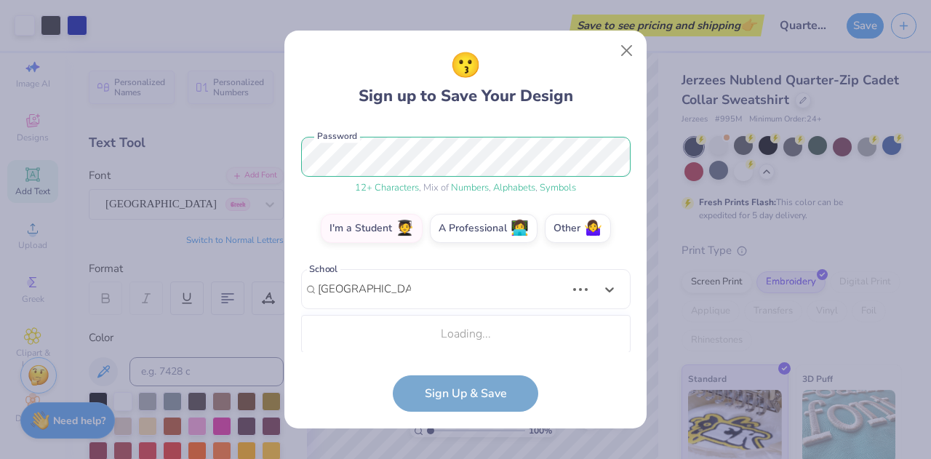
scroll to position [175, 0]
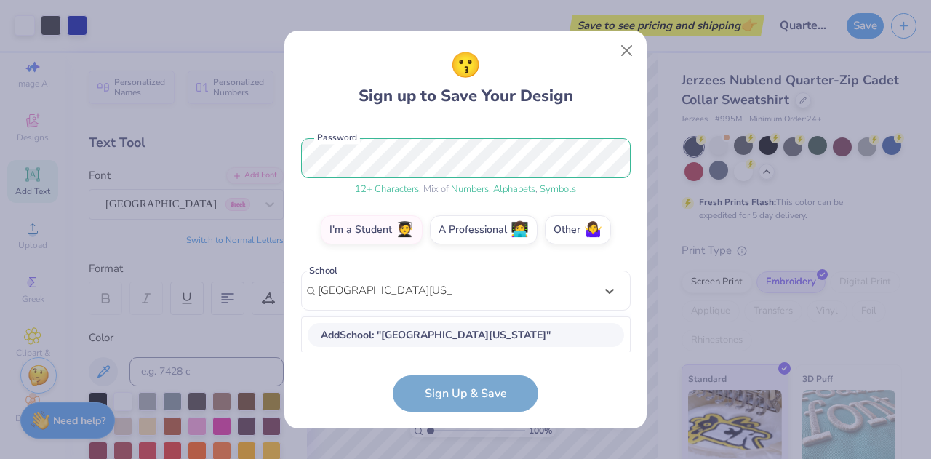
type input "[GEOGRAPHIC_DATA][US_STATE]"
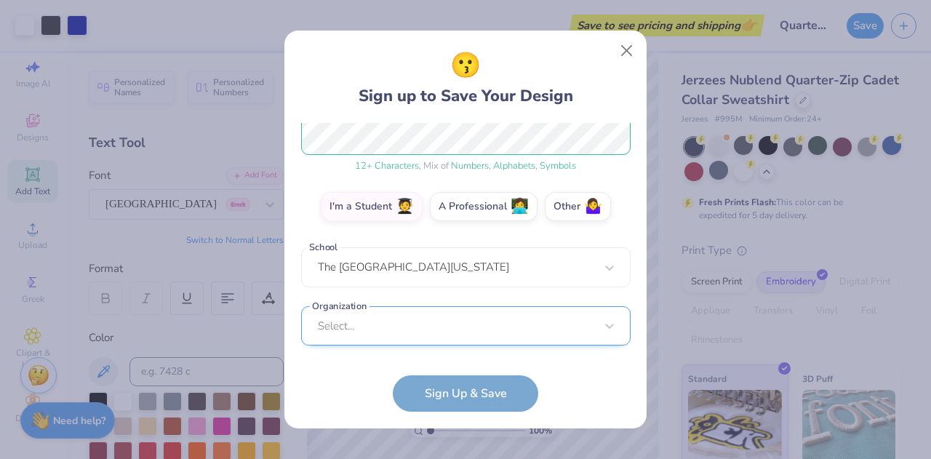
click at [387, 340] on div "[EMAIL_ADDRESS][DOMAIN_NAME] Email [PHONE_NUMBER] Phone [PERSON_NAME] Full Name…" at bounding box center [466, 238] width 330 height 230
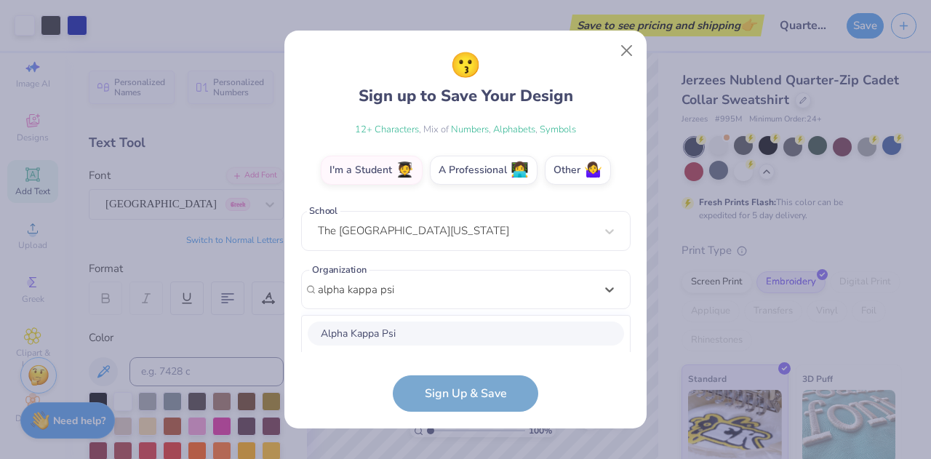
scroll to position [416, 0]
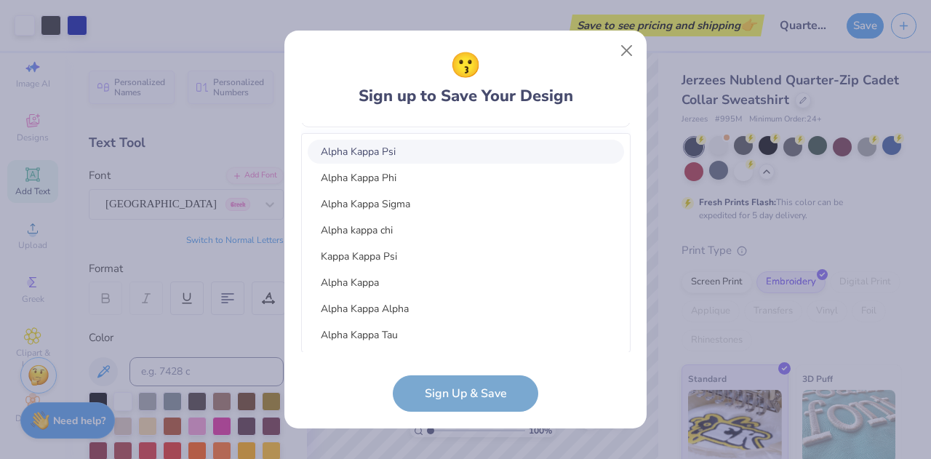
click at [439, 151] on div "Alpha Kappa Psi" at bounding box center [466, 152] width 317 height 24
type input "alpha kappa psi"
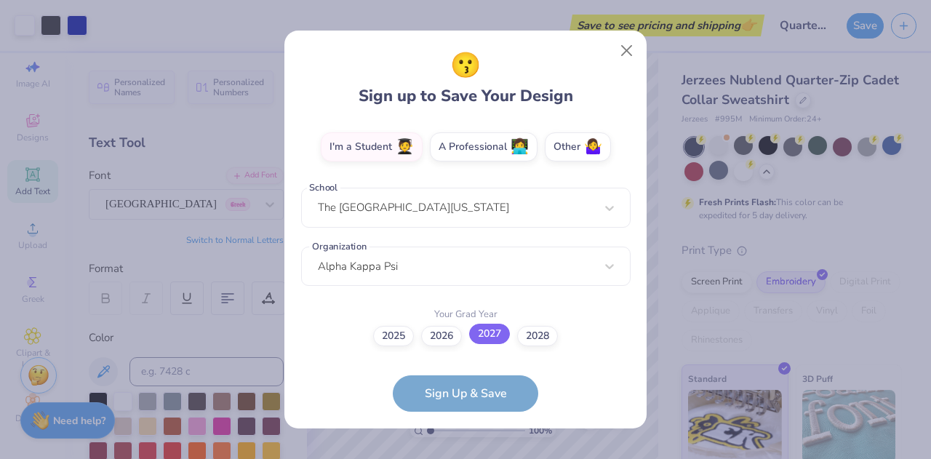
click at [486, 338] on label "2027" at bounding box center [489, 334] width 41 height 20
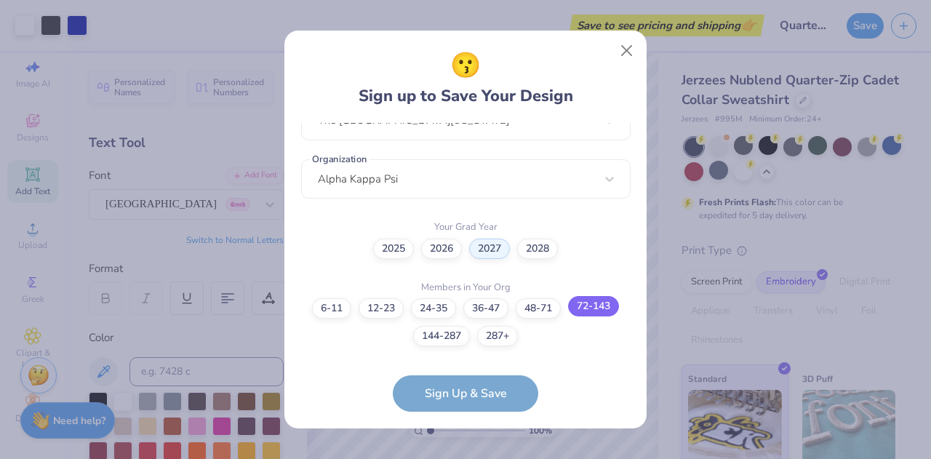
click at [588, 310] on label "72-143" at bounding box center [593, 306] width 51 height 20
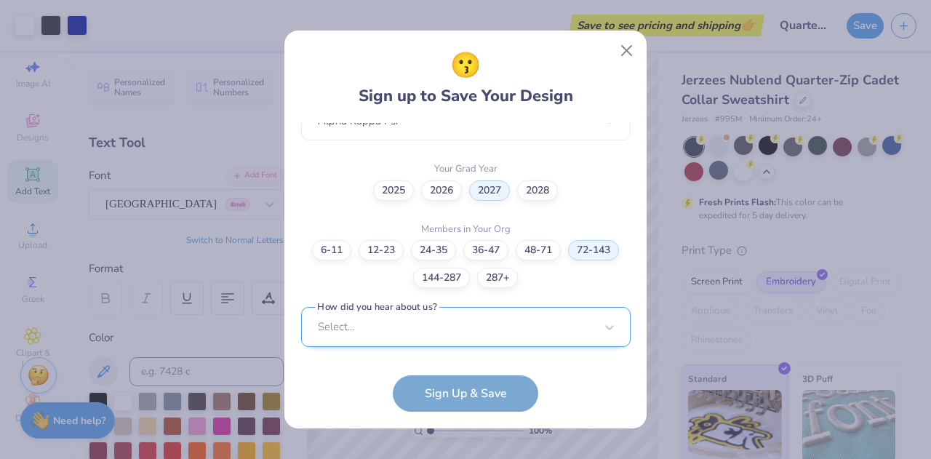
click at [544, 334] on div "Select..." at bounding box center [466, 327] width 330 height 40
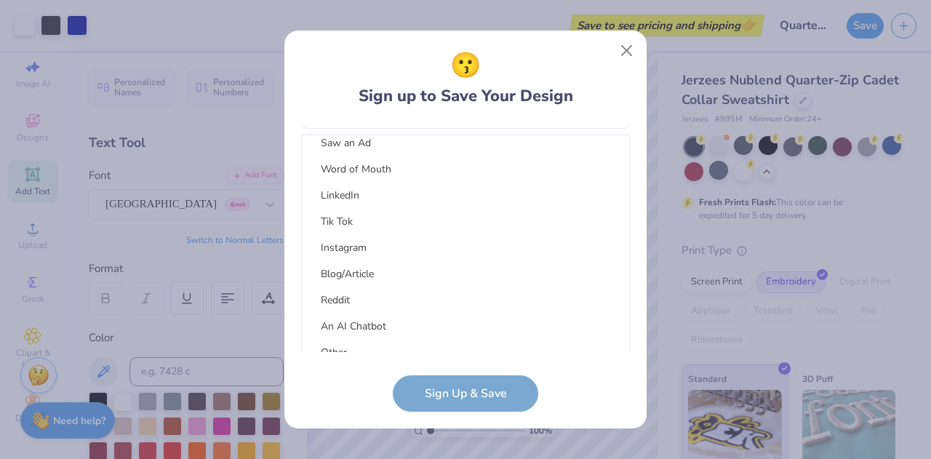
scroll to position [161, 0]
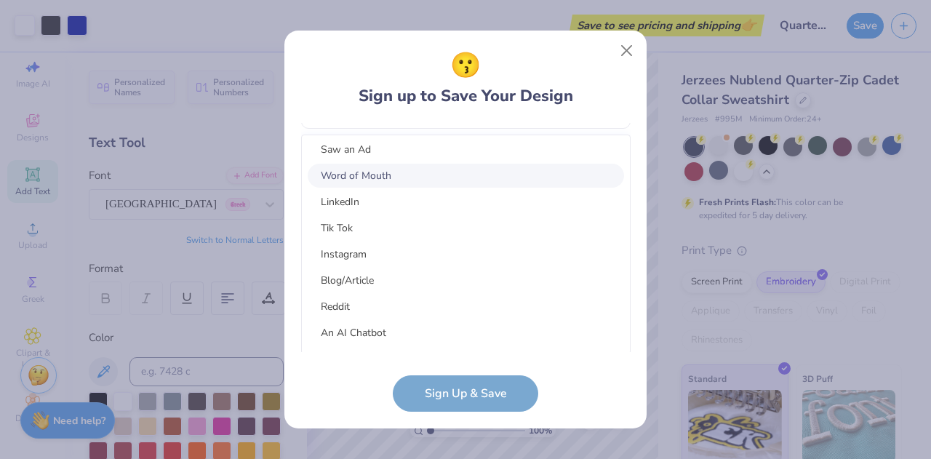
click at [453, 168] on div "Word of Mouth" at bounding box center [466, 176] width 317 height 24
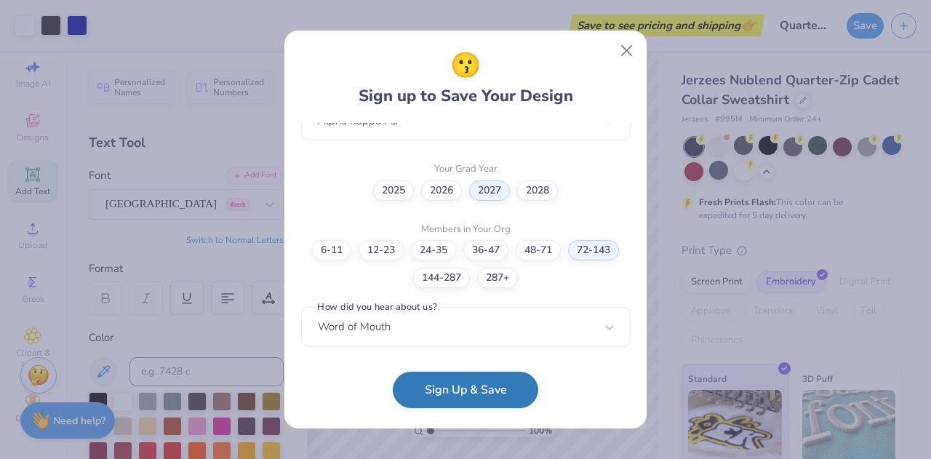
click at [485, 392] on button "Sign Up & Save" at bounding box center [466, 390] width 146 height 36
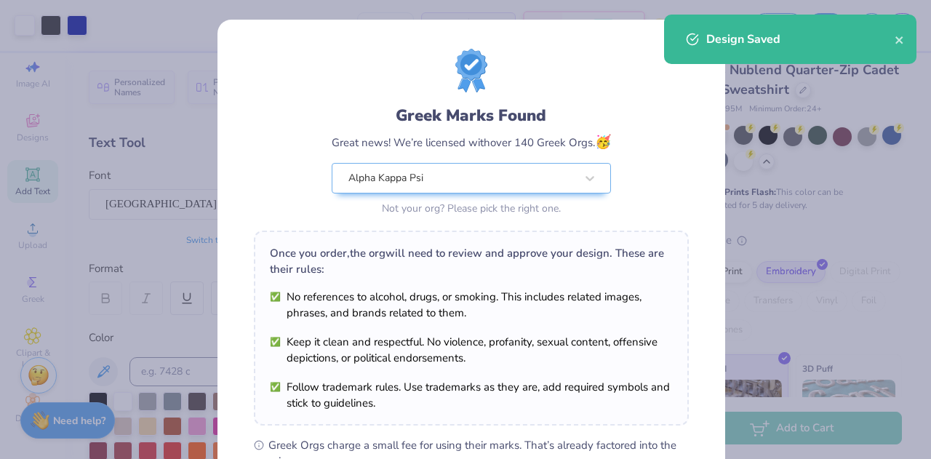
scroll to position [32, 0]
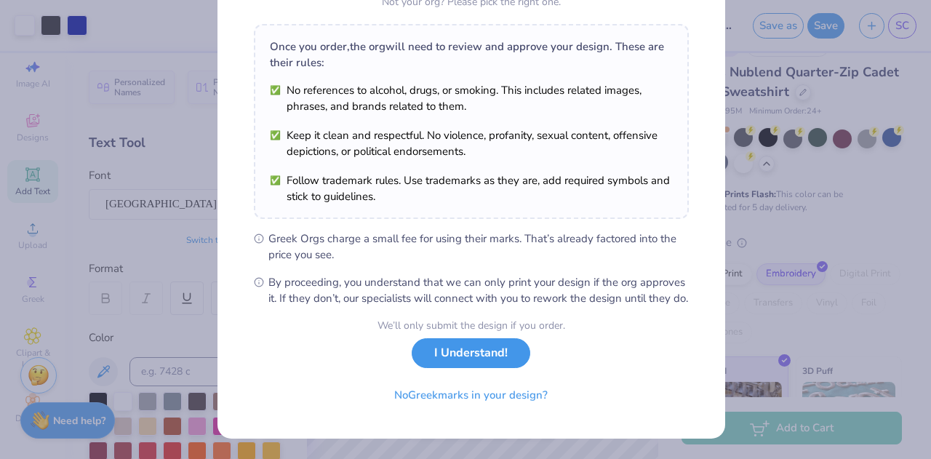
click at [473, 354] on button "I Understand!" at bounding box center [471, 353] width 119 height 30
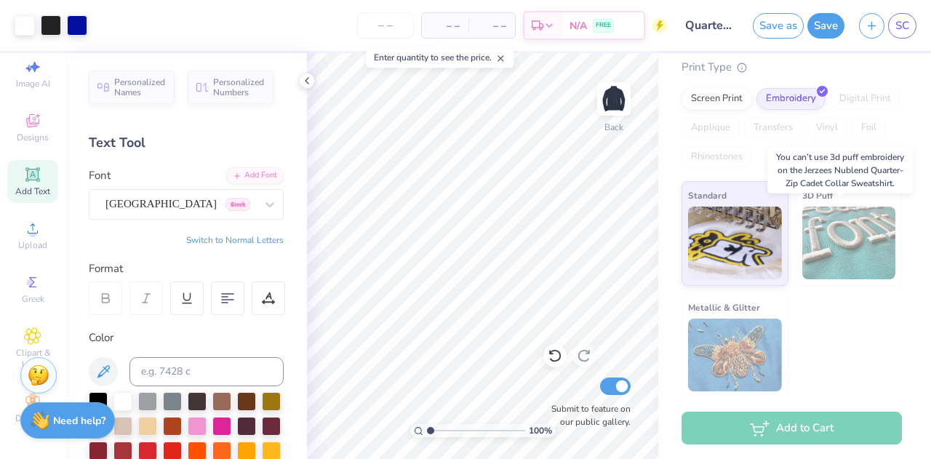
scroll to position [0, 0]
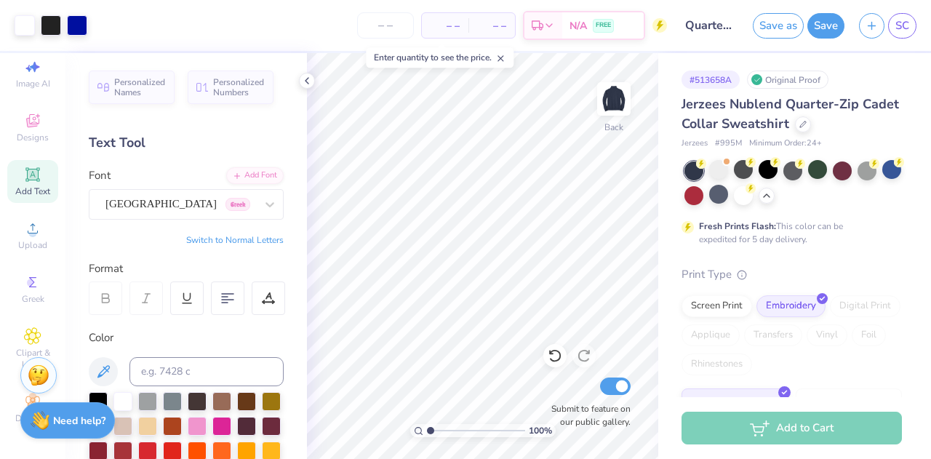
click at [842, 211] on div "Fresh Prints Flash: This color can be expedited for 5 day delivery." at bounding box center [792, 204] width 220 height 84
